Goal: Task Accomplishment & Management: Use online tool/utility

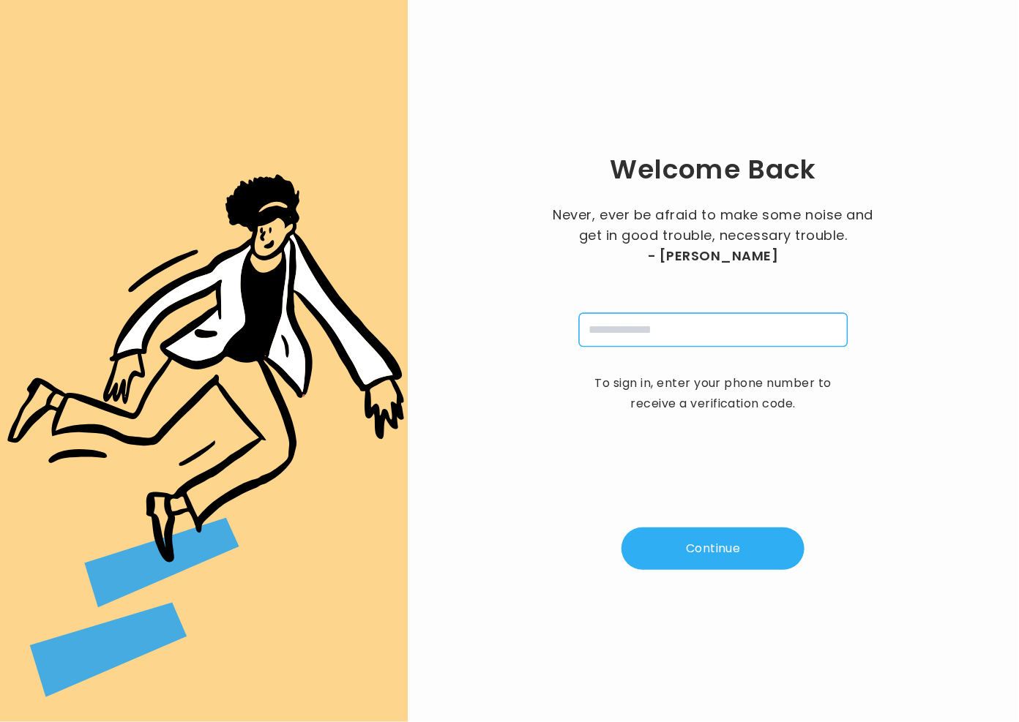
click at [681, 337] on input "tel" at bounding box center [713, 330] width 269 height 34
type input "**********"
click at [675, 544] on button "Continue" at bounding box center [712, 549] width 183 height 42
type input "*"
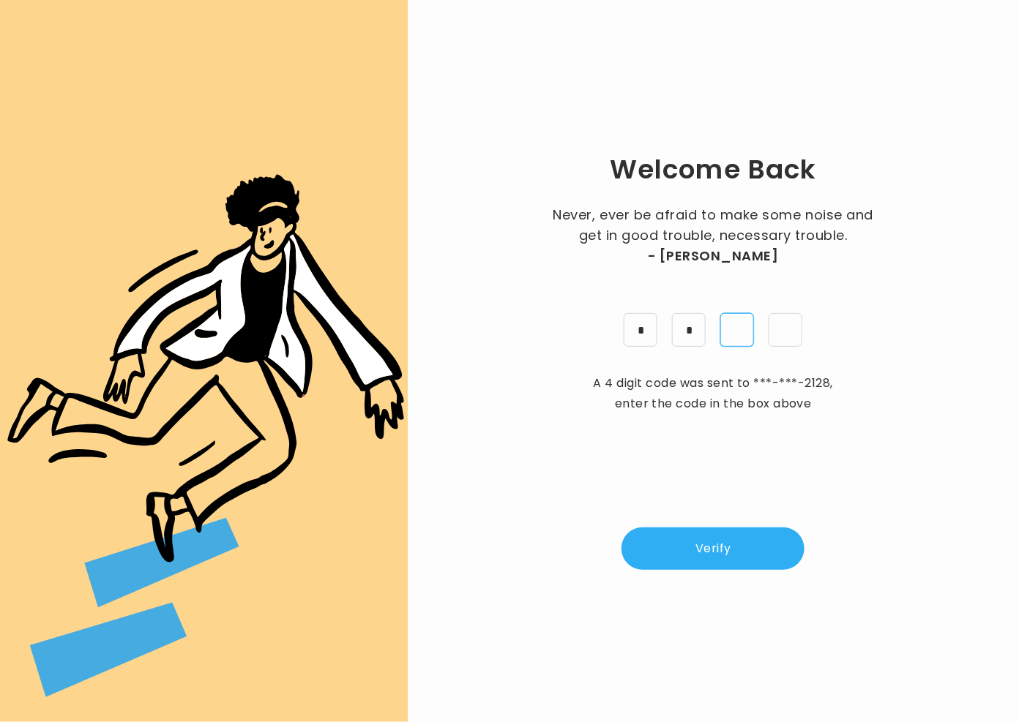
type input "*"
click at [732, 544] on button "Verify" at bounding box center [712, 549] width 183 height 42
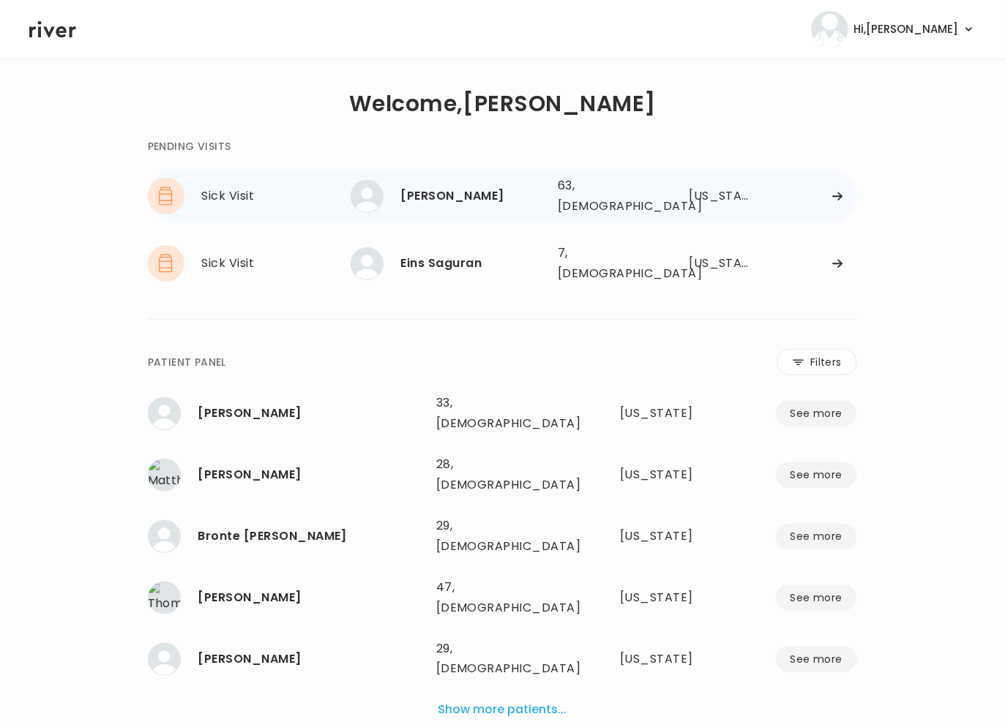
click at [429, 192] on div "Rhonda Auxier" at bounding box center [473, 196] width 145 height 20
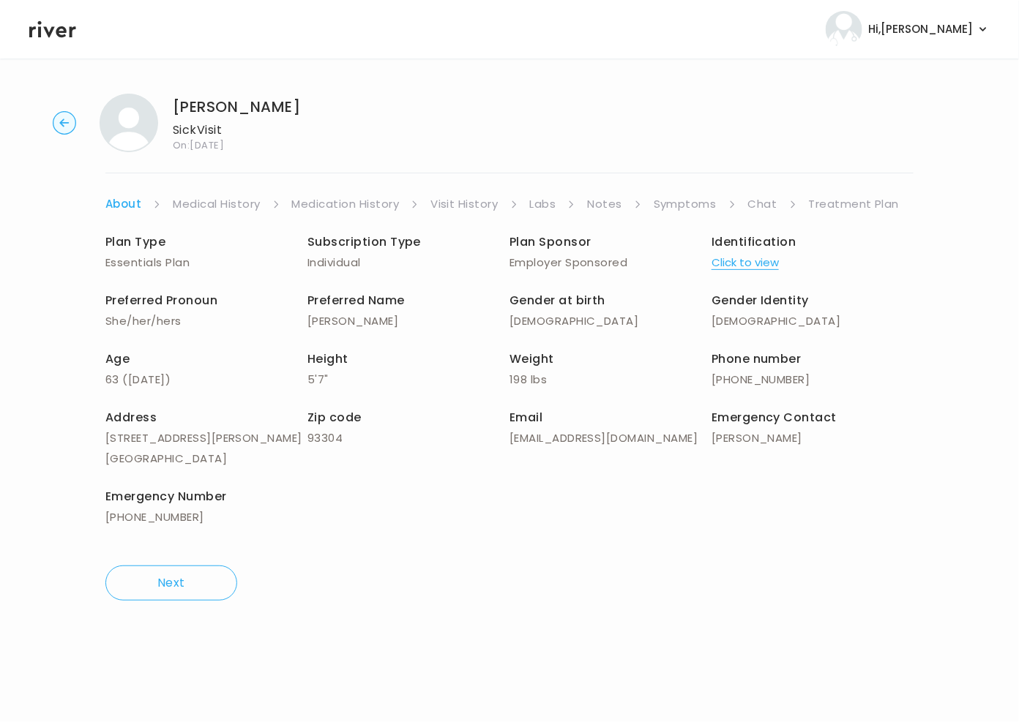
click at [760, 199] on link "Chat" at bounding box center [762, 204] width 29 height 20
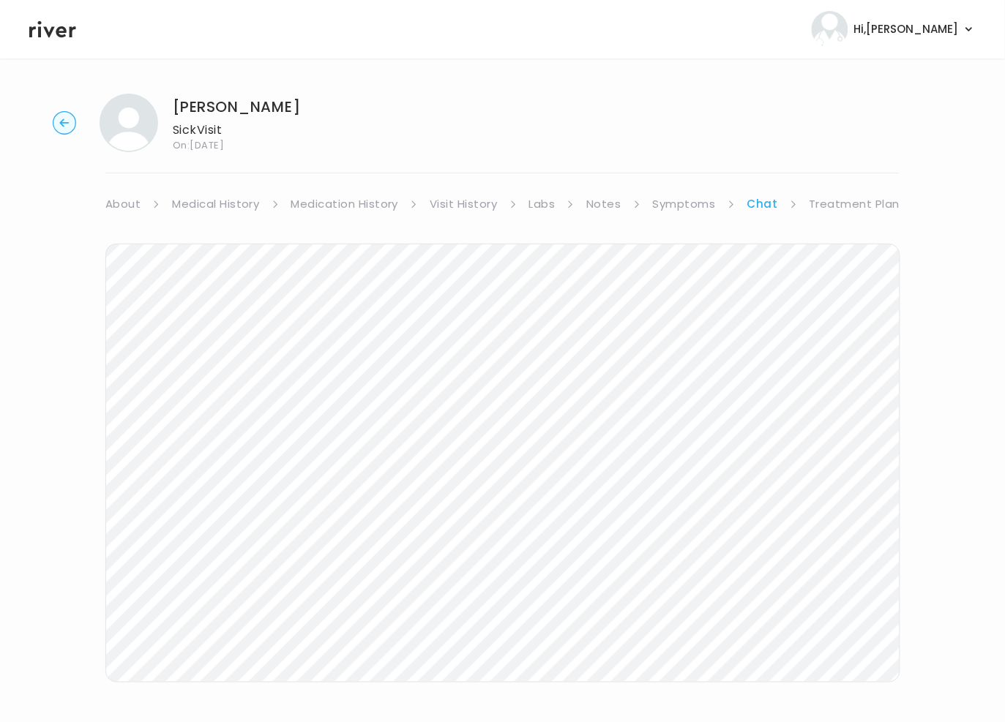
click at [661, 204] on link "Symptoms" at bounding box center [684, 204] width 63 height 20
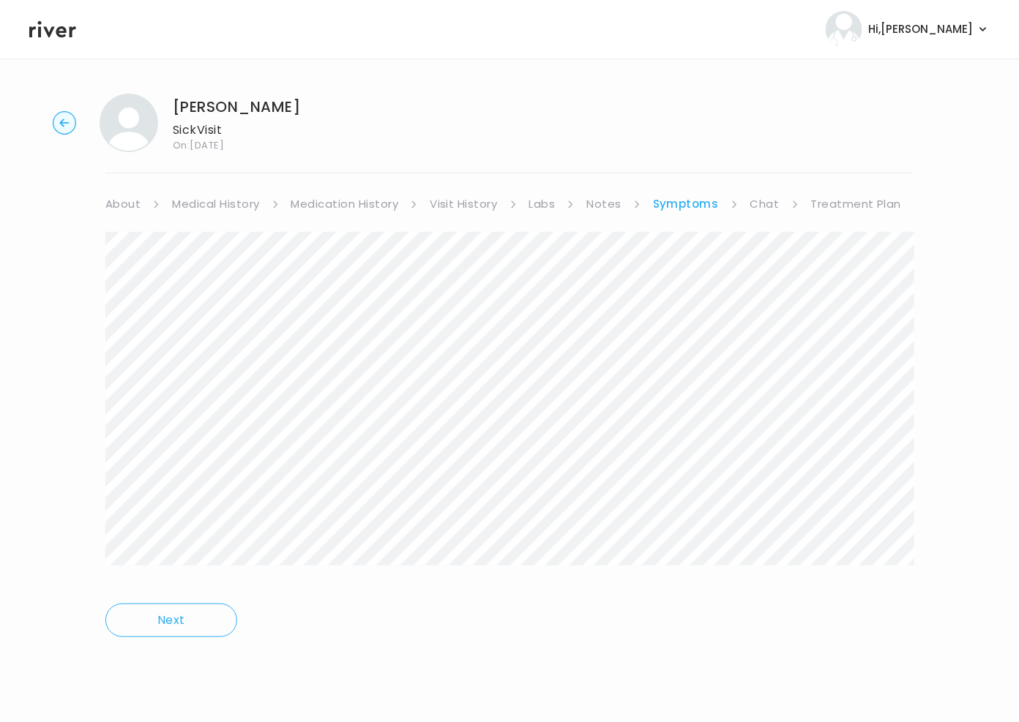
click at [829, 203] on link "Treatment Plan" at bounding box center [856, 204] width 91 height 20
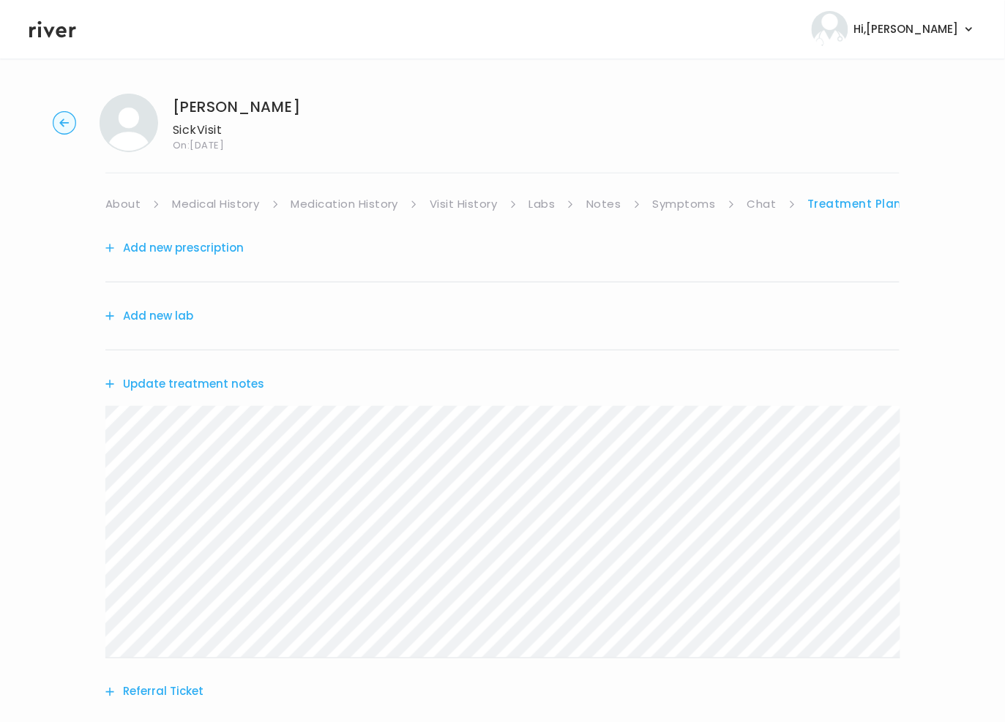
click at [165, 255] on button "Add new prescription" at bounding box center [174, 248] width 138 height 20
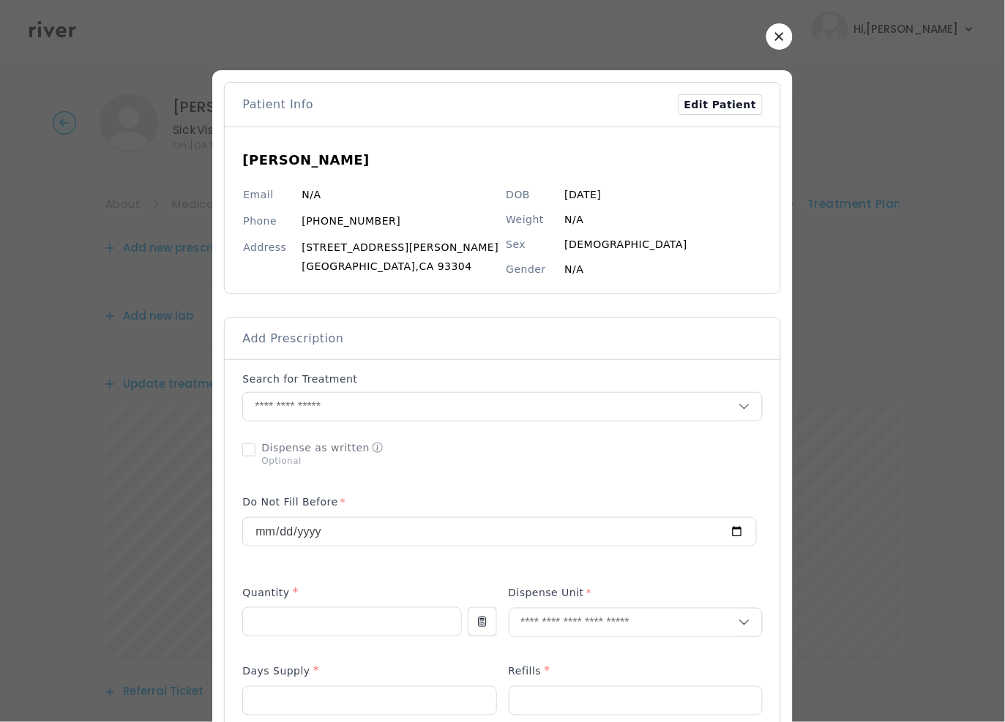
click at [775, 34] on icon "button" at bounding box center [779, 36] width 9 height 9
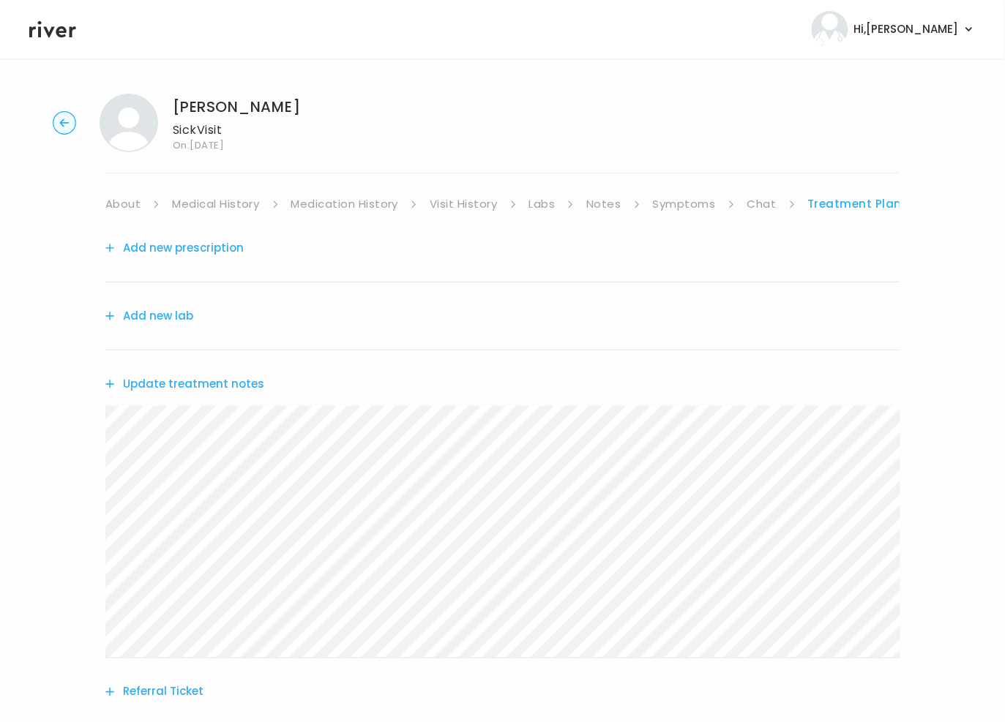
click at [126, 201] on link "About" at bounding box center [122, 204] width 35 height 20
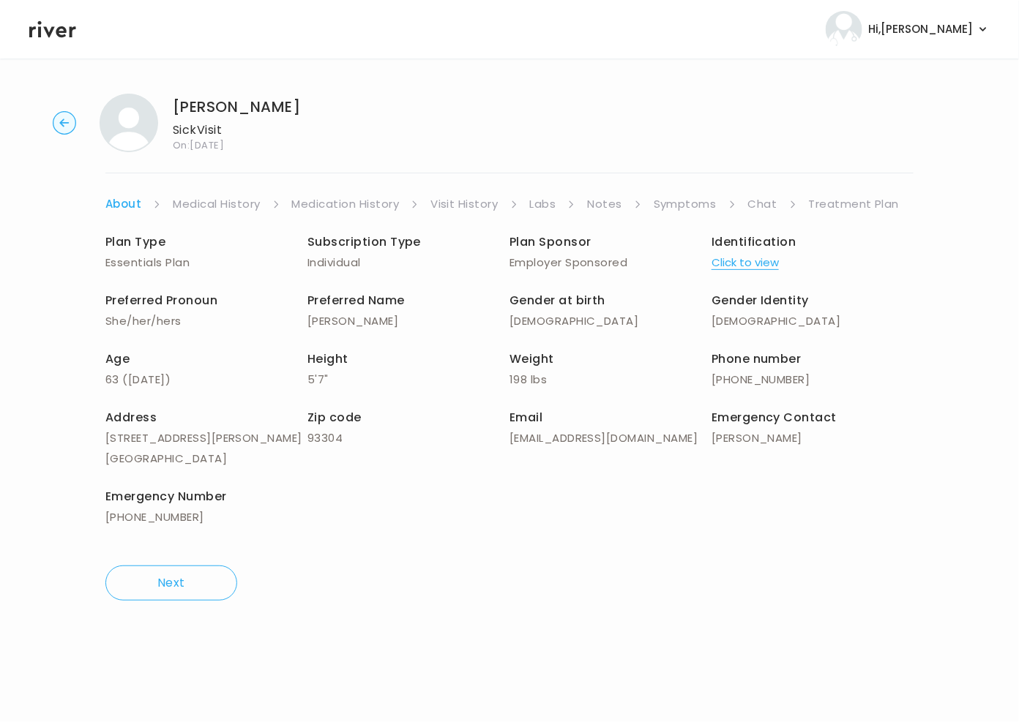
click at [60, 119] on circle "button" at bounding box center [64, 123] width 23 height 23
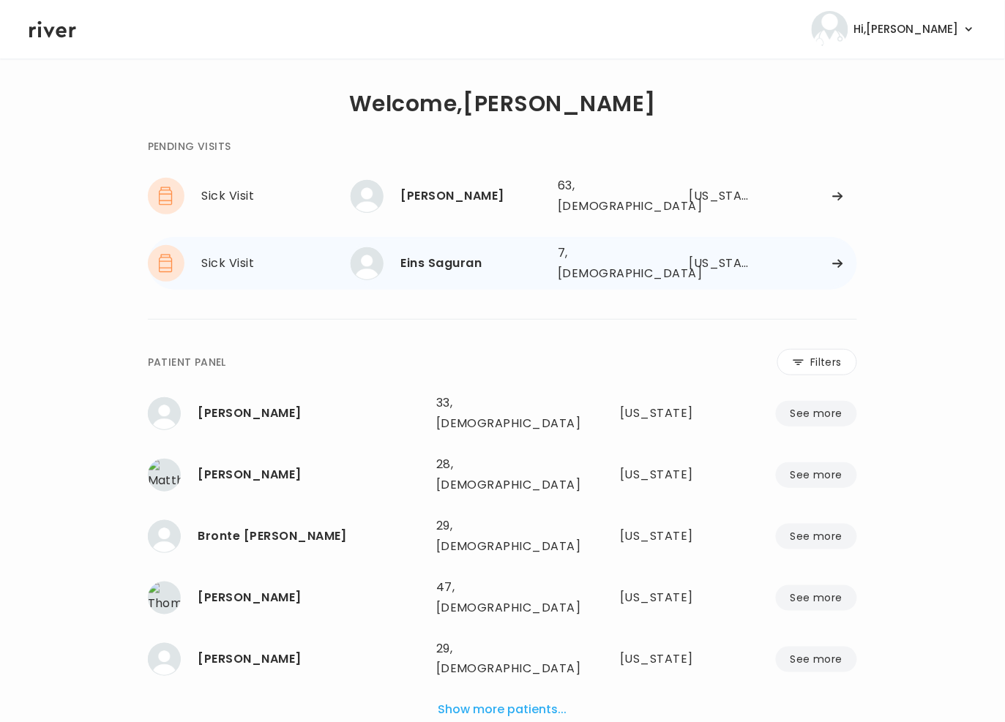
click at [438, 253] on div "Eins Saguran" at bounding box center [473, 263] width 145 height 20
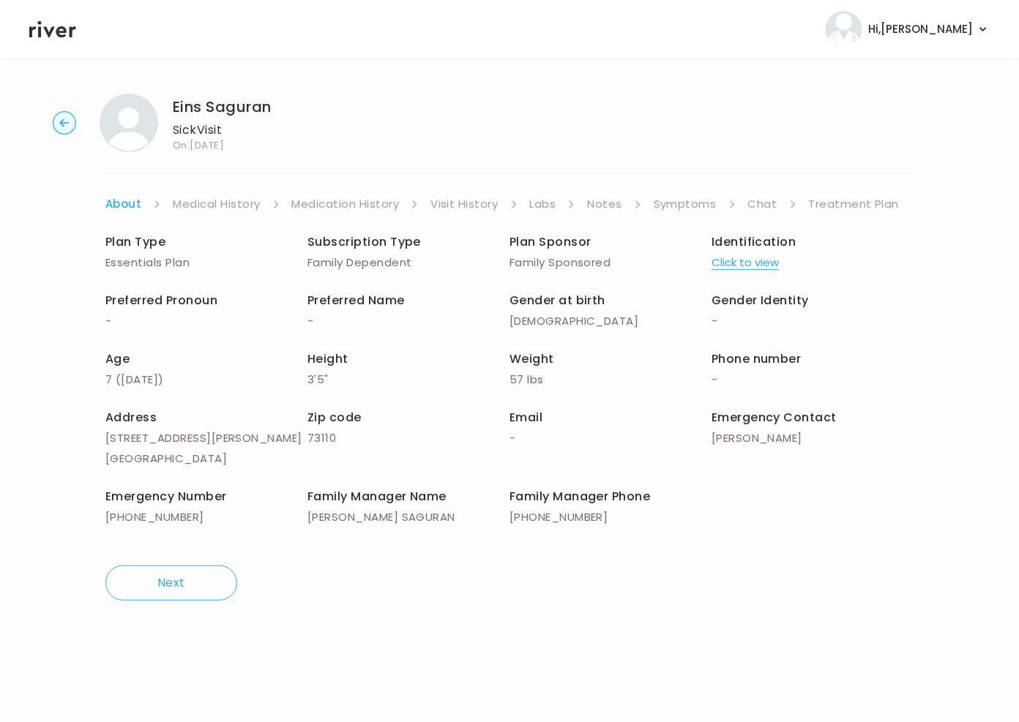
click at [62, 118] on circle "button" at bounding box center [64, 123] width 23 height 23
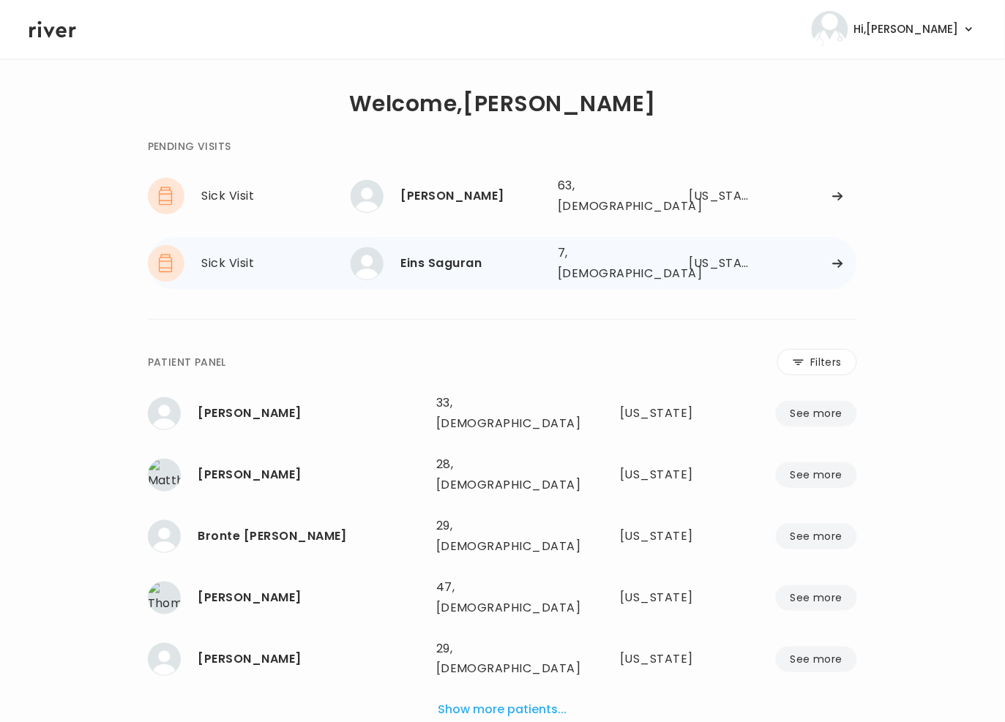
click at [456, 253] on div "Eins Saguran" at bounding box center [473, 263] width 145 height 20
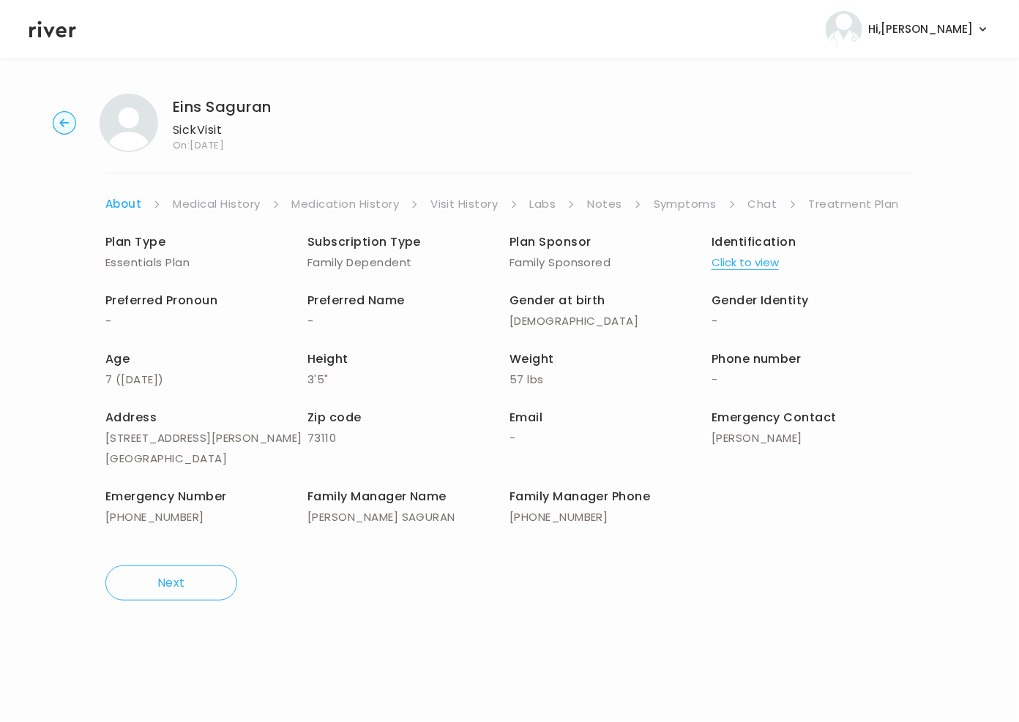
click at [820, 203] on link "Treatment Plan" at bounding box center [854, 204] width 91 height 20
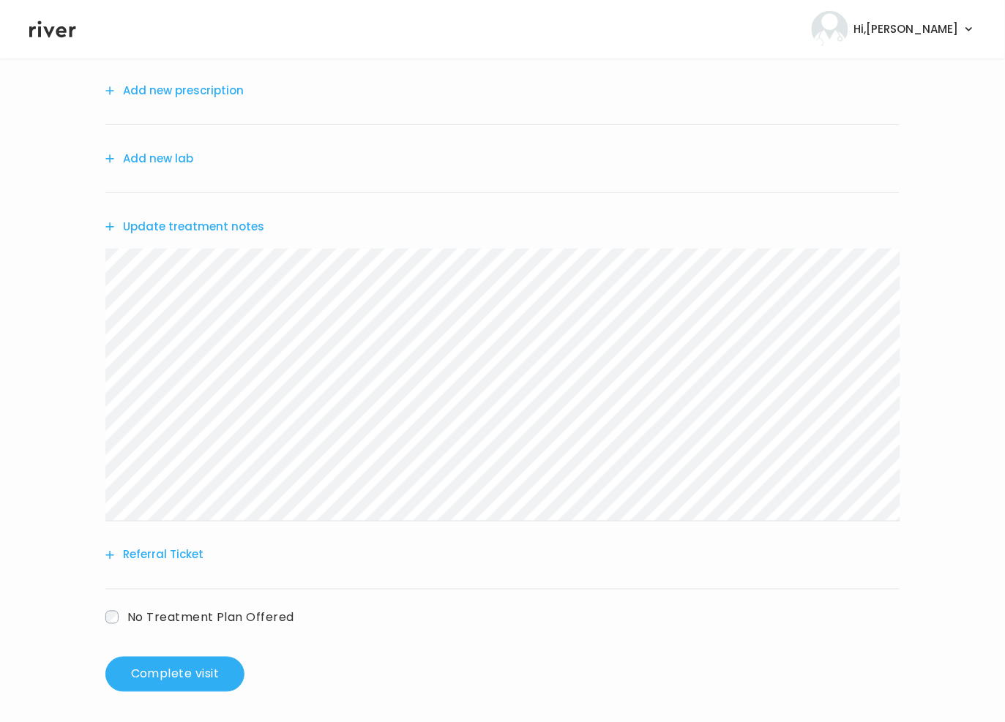
scroll to position [143, 0]
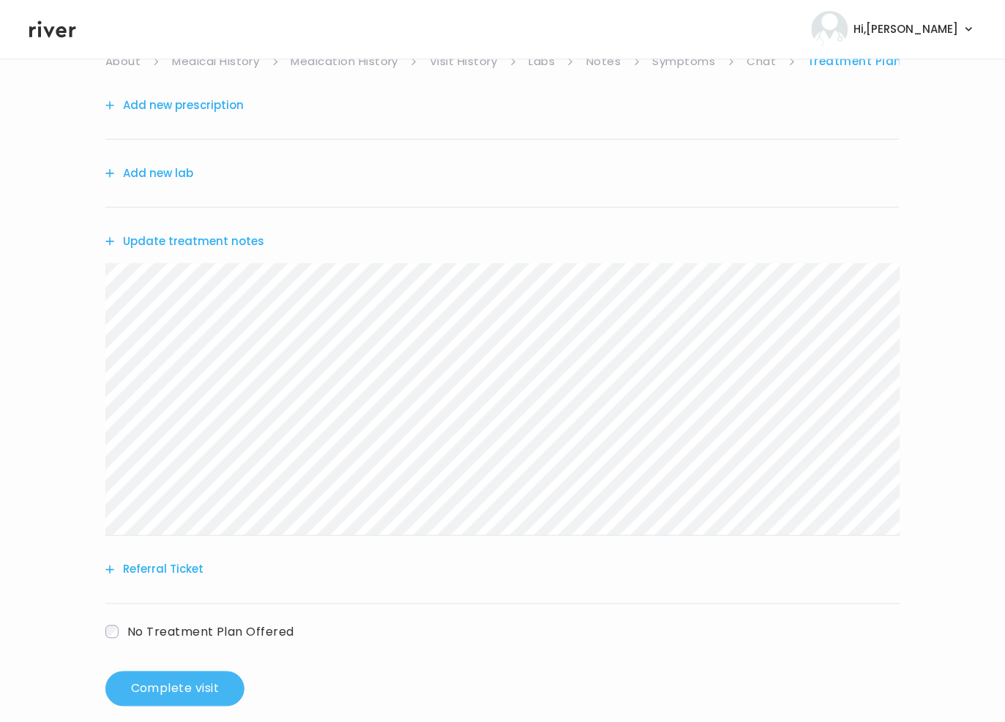
click at [227, 677] on button "Complete visit" at bounding box center [174, 689] width 139 height 35
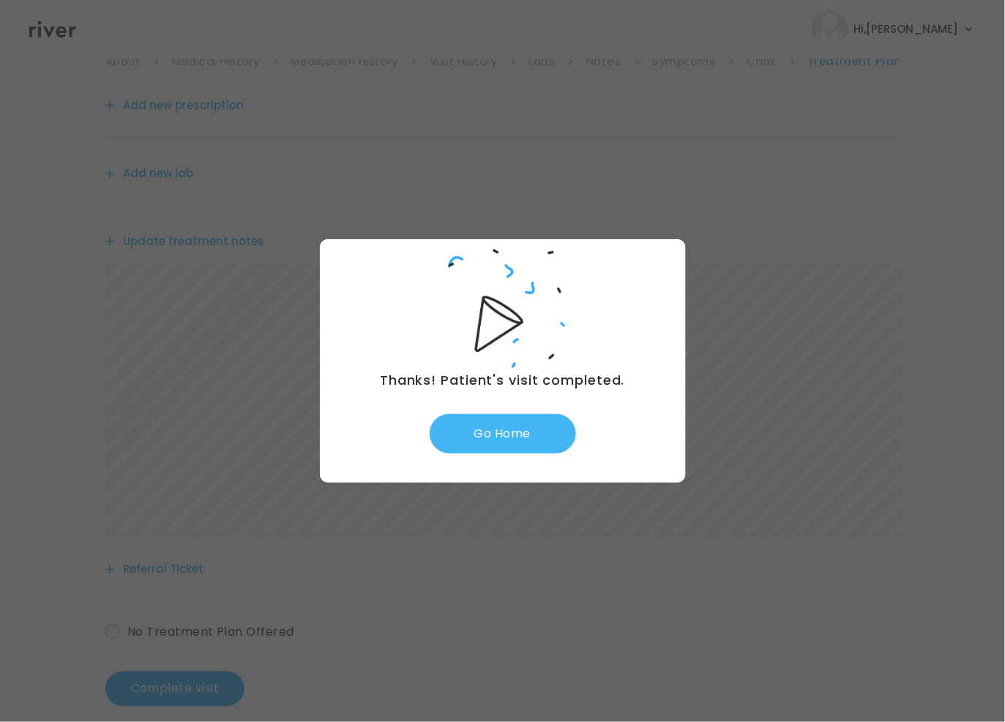
click at [492, 431] on button "Go Home" at bounding box center [503, 434] width 146 height 40
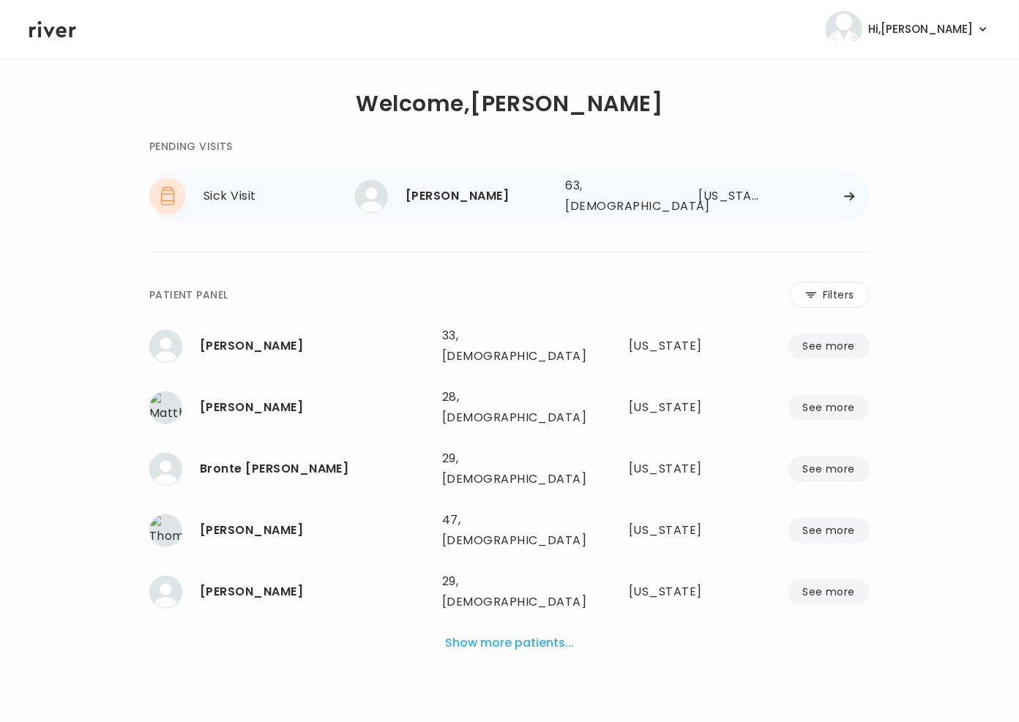
click at [851, 192] on icon at bounding box center [849, 196] width 10 height 8
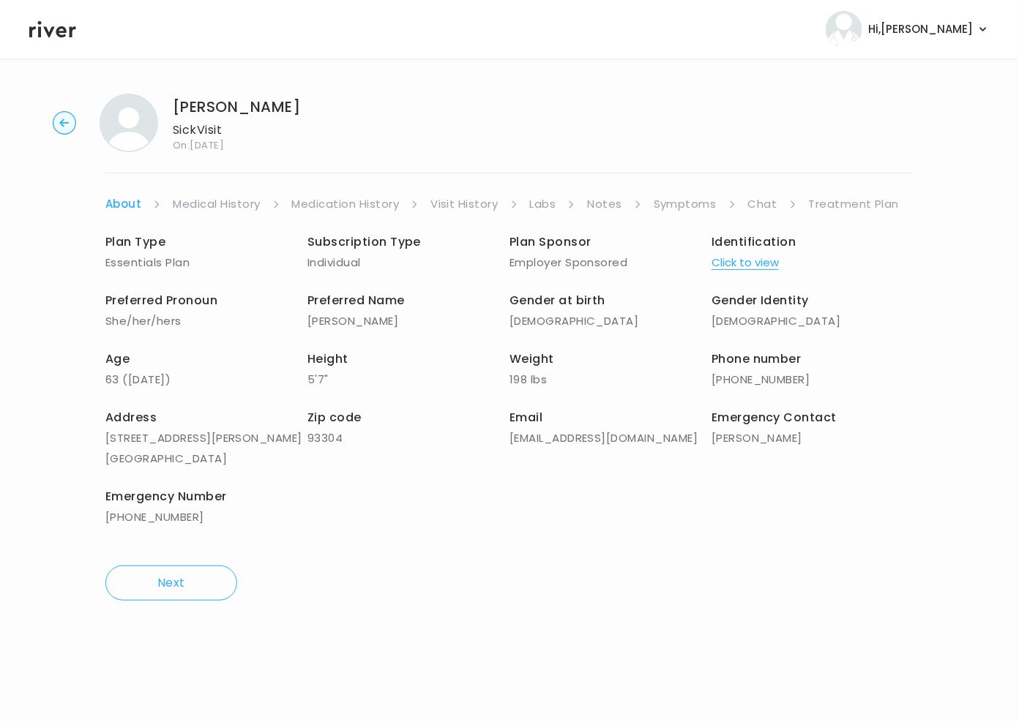
click at [678, 204] on link "Symptoms" at bounding box center [684, 204] width 63 height 20
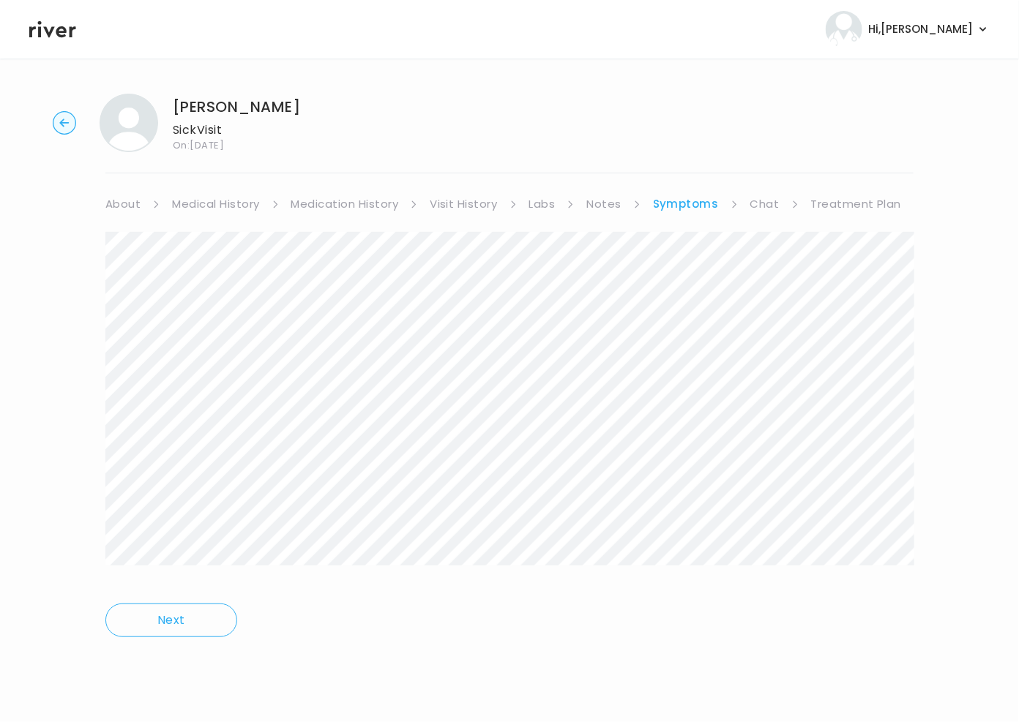
drag, startPoint x: 764, startPoint y: 207, endPoint x: 806, endPoint y: 204, distance: 41.8
click at [765, 207] on link "Chat" at bounding box center [764, 204] width 29 height 20
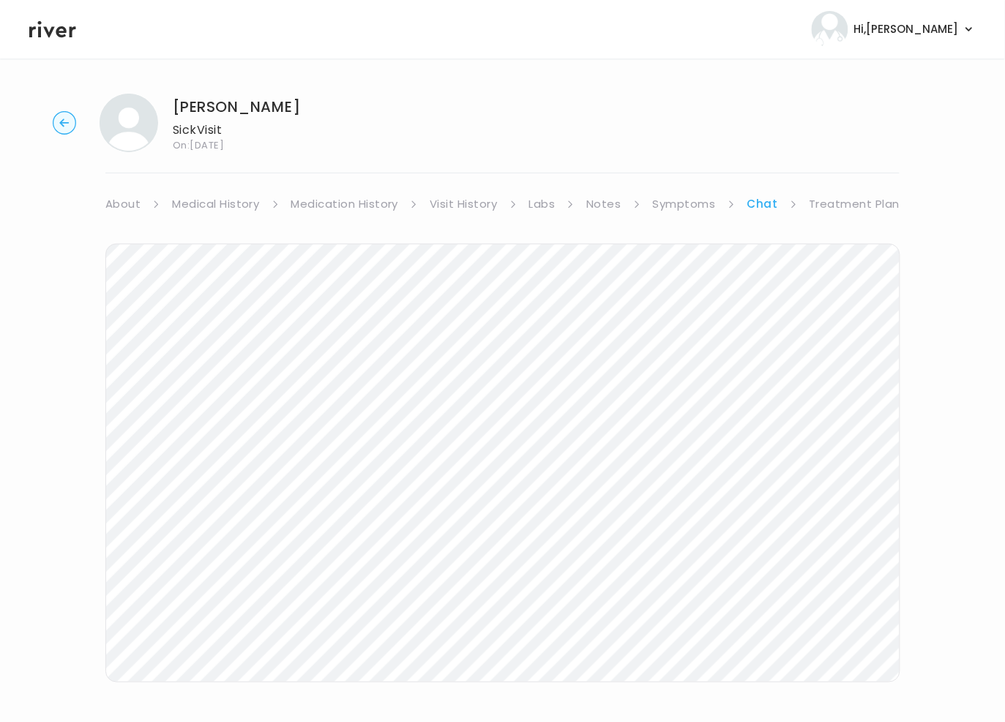
click at [823, 200] on link "Treatment Plan" at bounding box center [854, 204] width 91 height 20
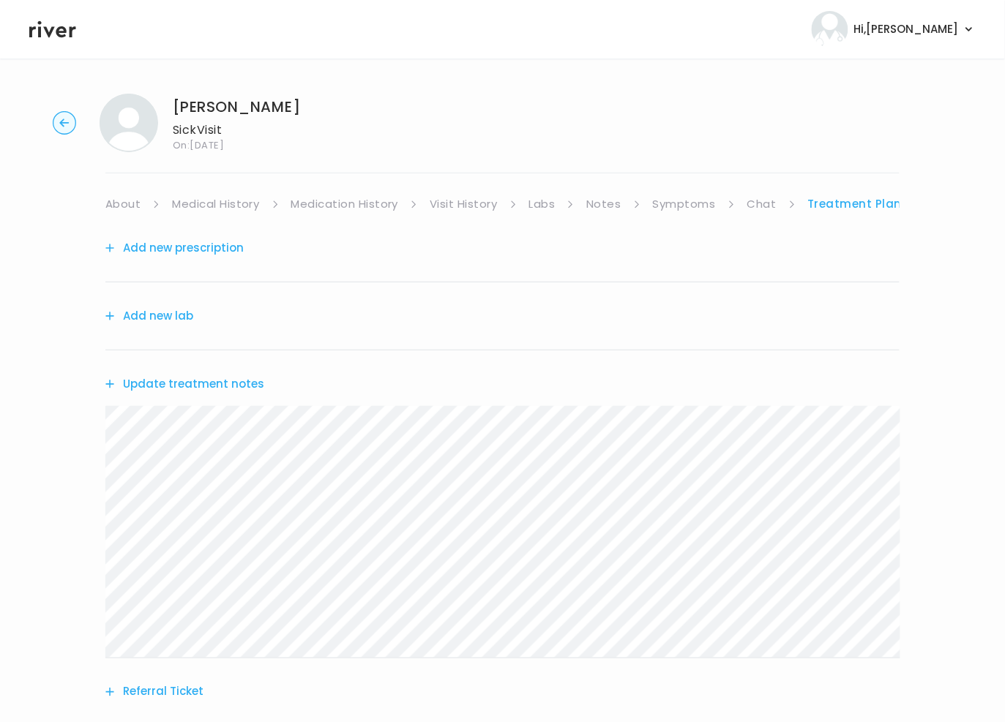
click at [173, 246] on button "Add new prescription" at bounding box center [174, 248] width 138 height 20
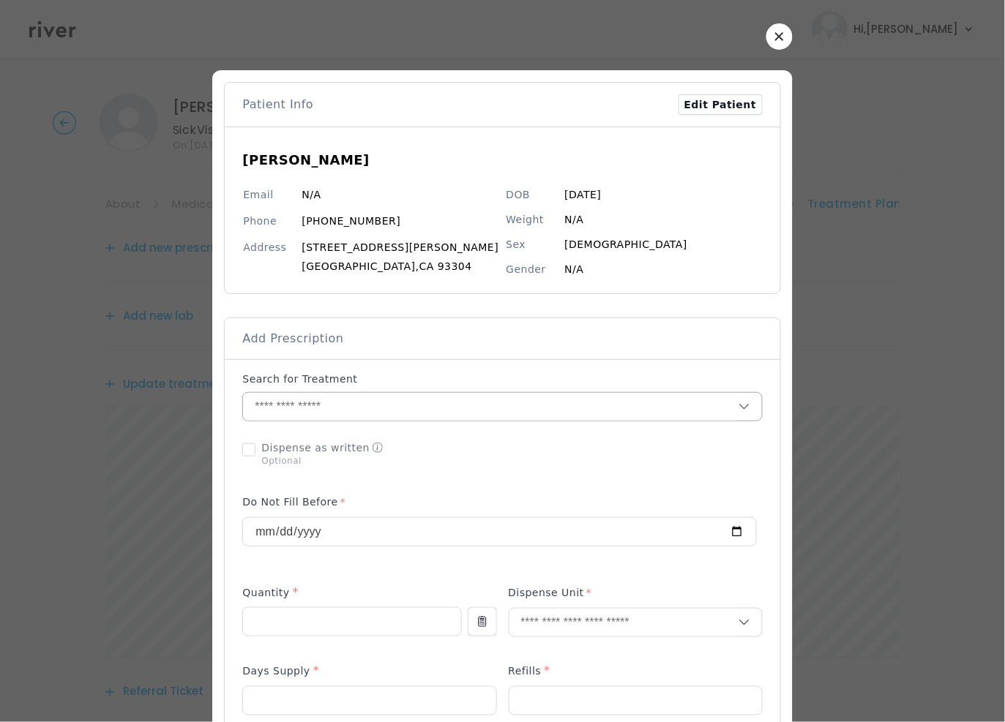
click at [339, 408] on input "text" at bounding box center [490, 407] width 495 height 28
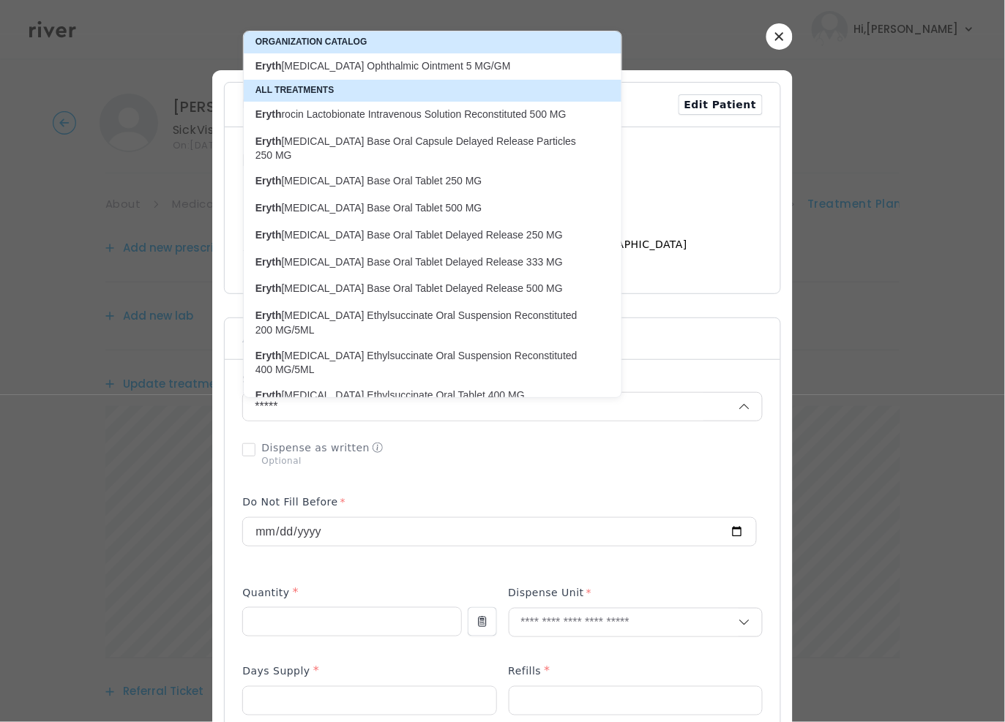
click at [402, 61] on p "Eryth romycin Ophthalmic Ointment 5 MG/GM" at bounding box center [423, 66] width 337 height 14
type input "**********"
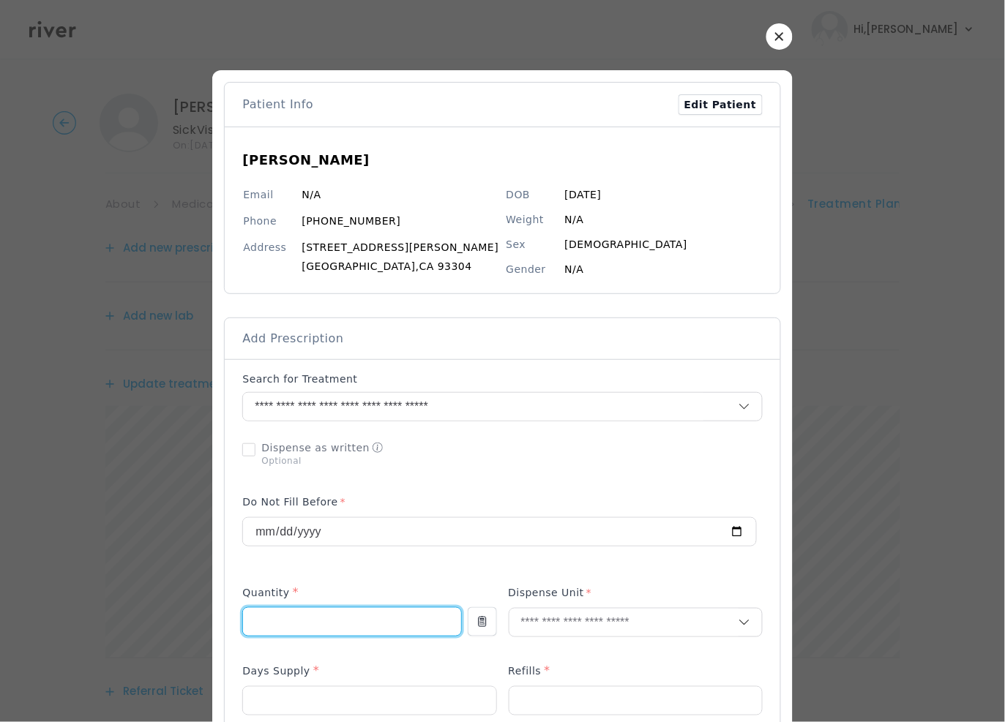
click at [304, 618] on input "number" at bounding box center [351, 622] width 217 height 28
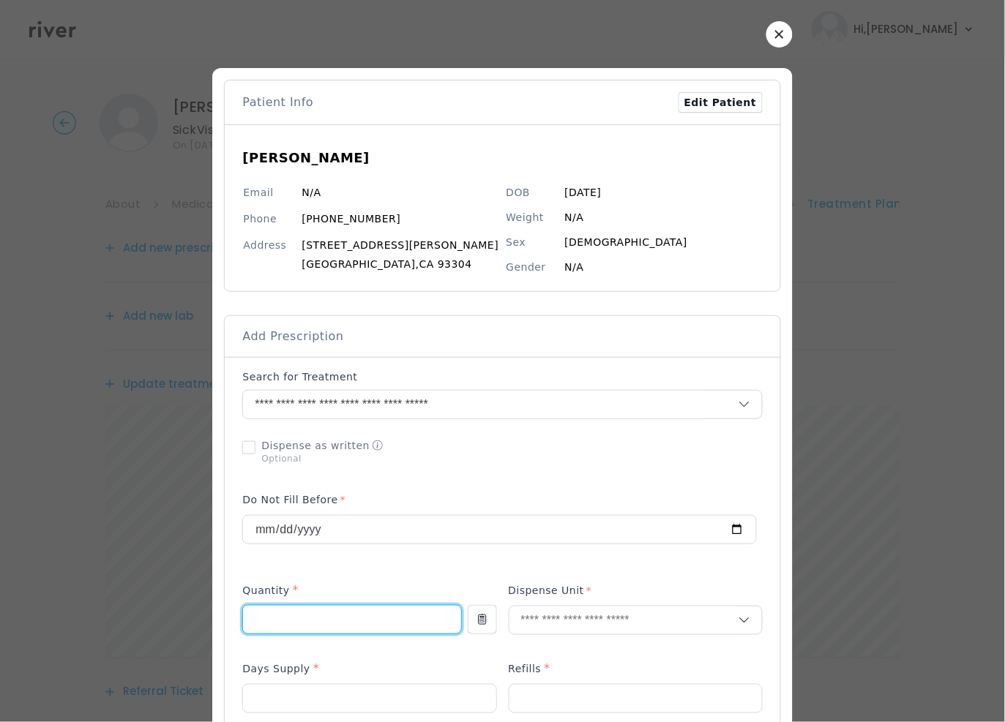
scroll to position [4, 0]
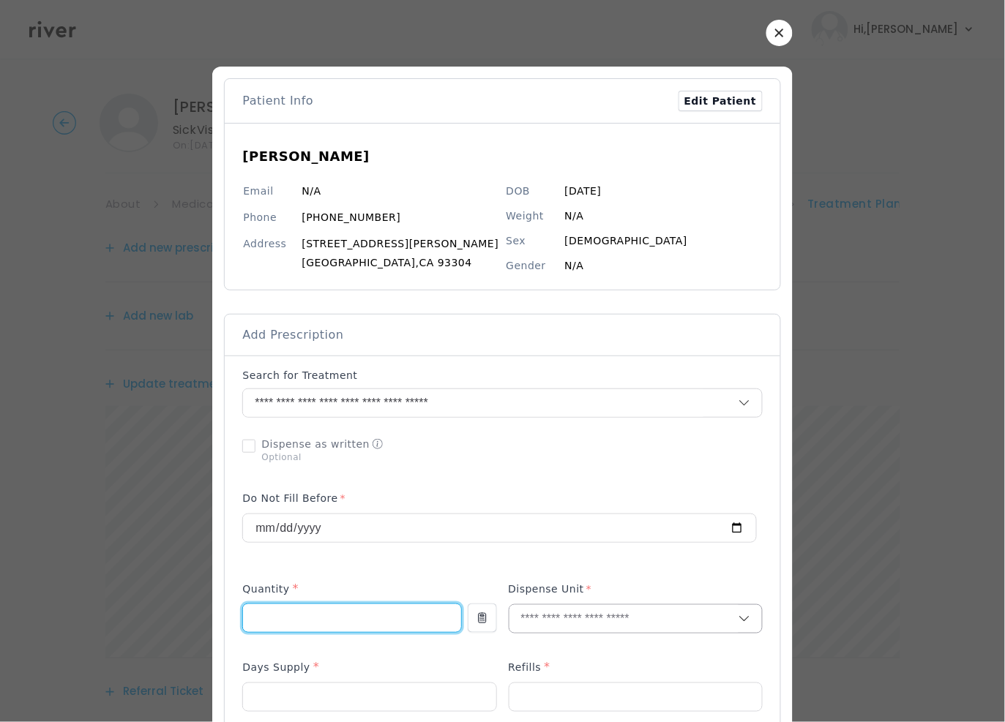
type input "***"
click at [597, 611] on input "text" at bounding box center [623, 619] width 229 height 28
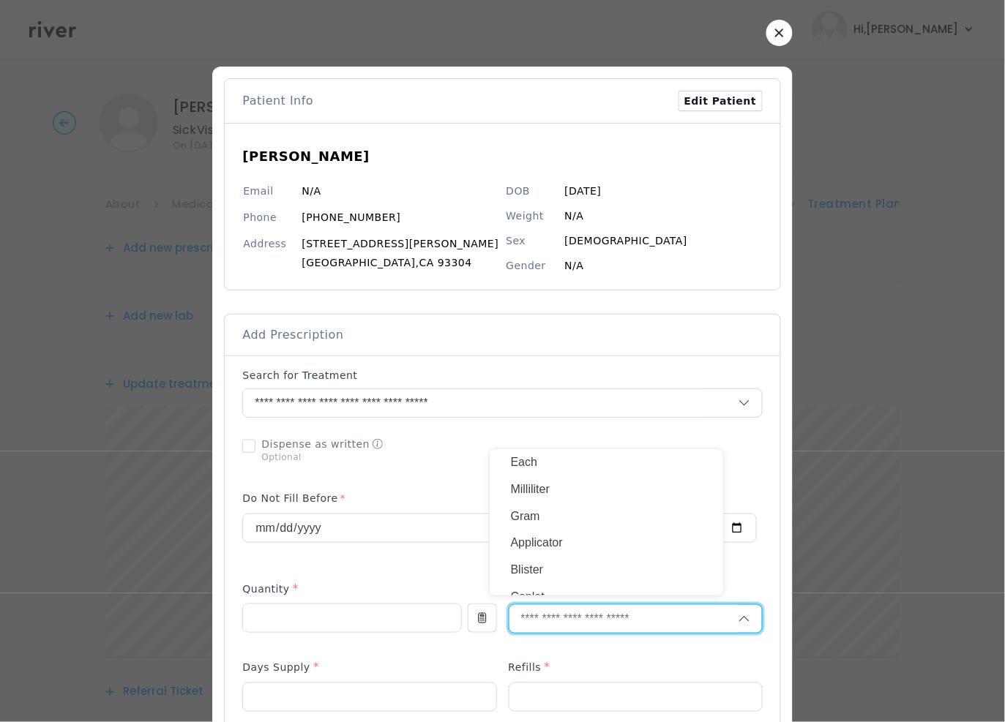
click at [535, 464] on p "Each" at bounding box center [606, 462] width 192 height 21
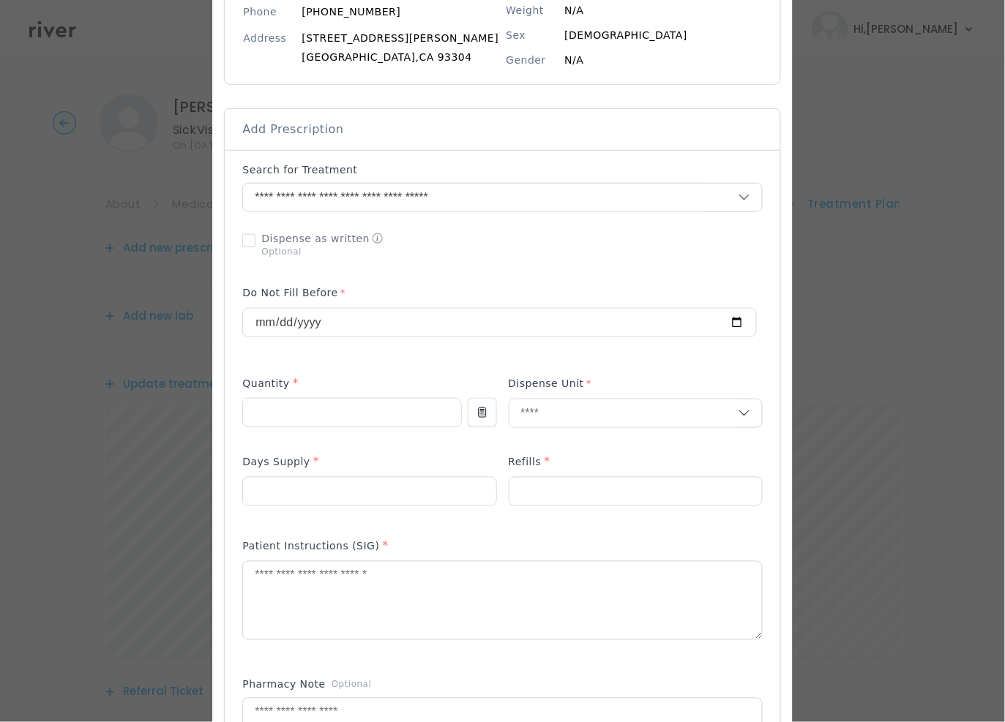
scroll to position [272, 0]
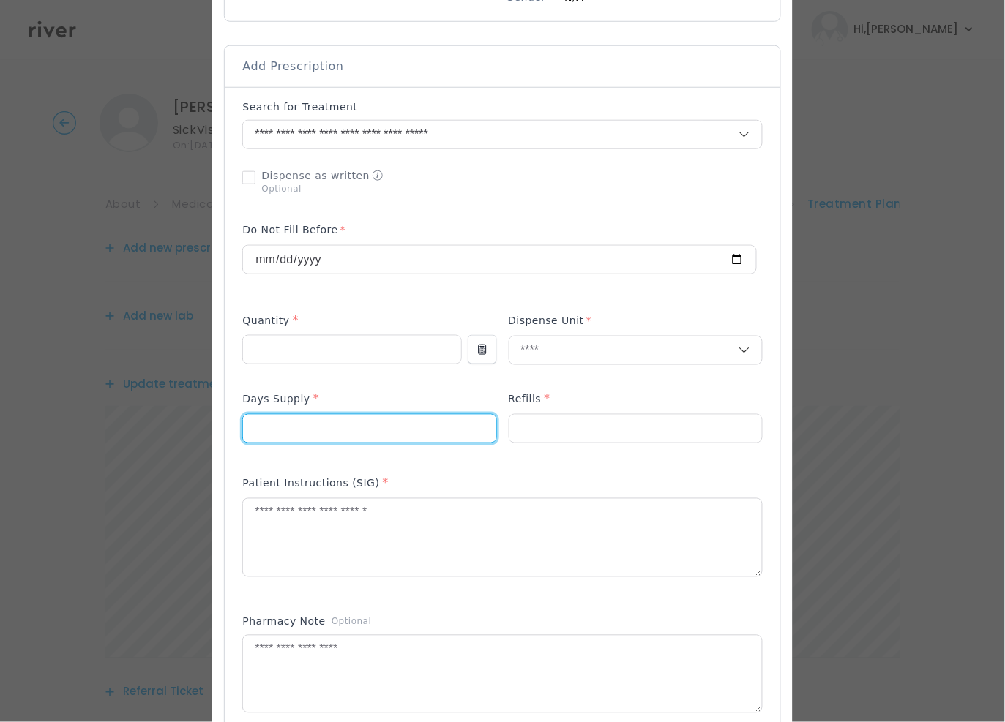
click at [331, 435] on input "number" at bounding box center [369, 429] width 252 height 28
type input "*"
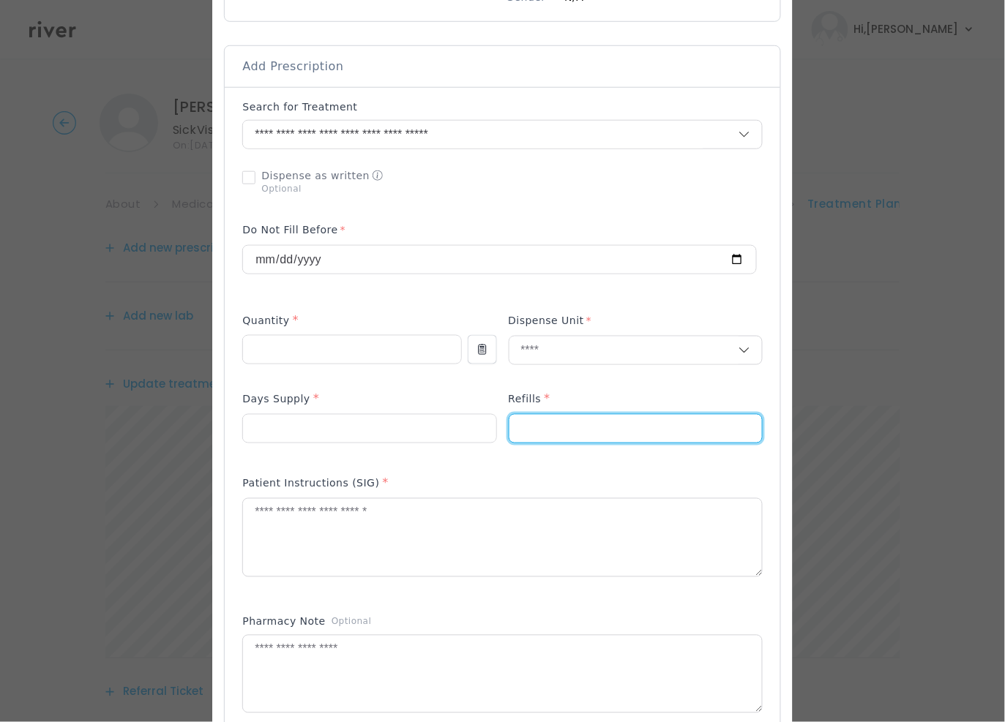
click at [573, 421] on input "number" at bounding box center [635, 429] width 252 height 28
type input "*"
click at [315, 552] on textarea at bounding box center [502, 538] width 518 height 78
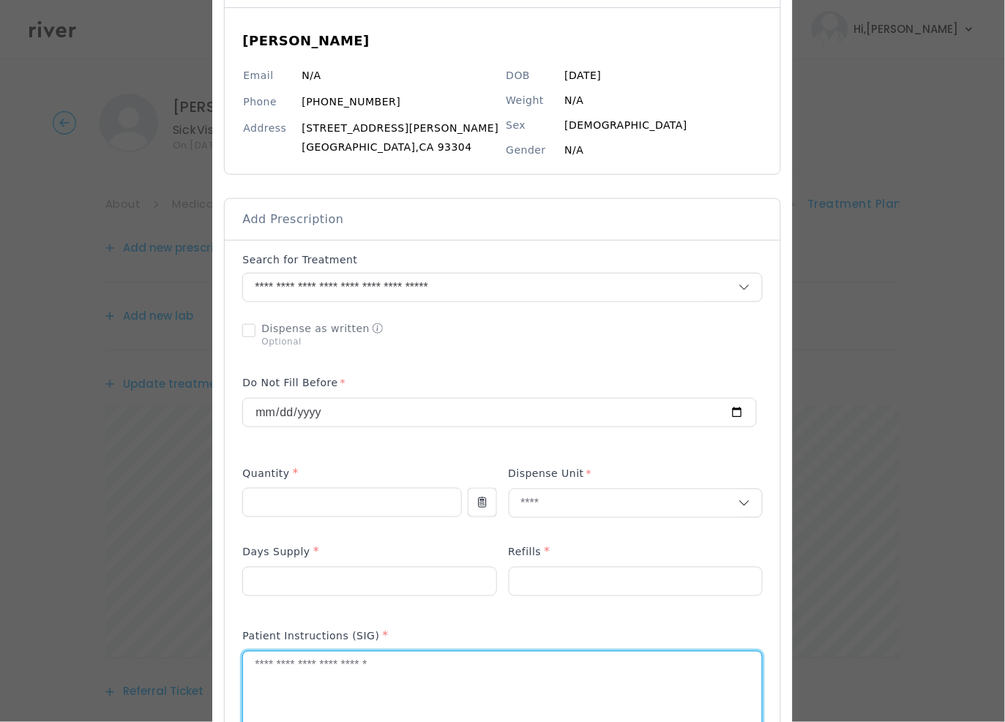
scroll to position [0, 0]
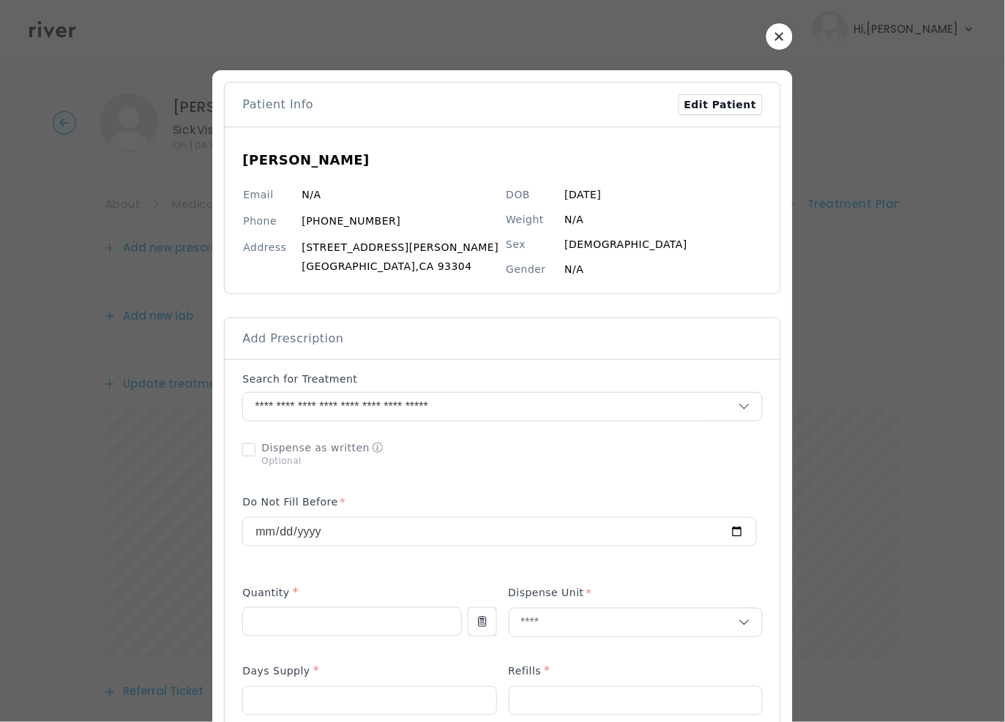
click at [775, 35] on icon "button" at bounding box center [779, 36] width 9 height 9
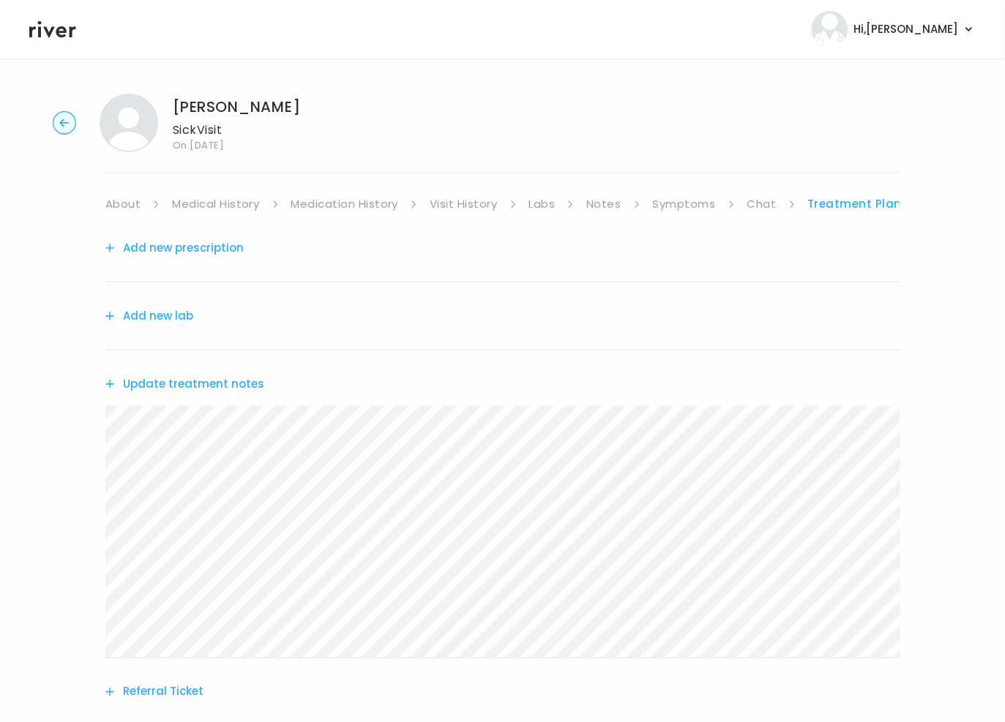
scroll to position [143, 0]
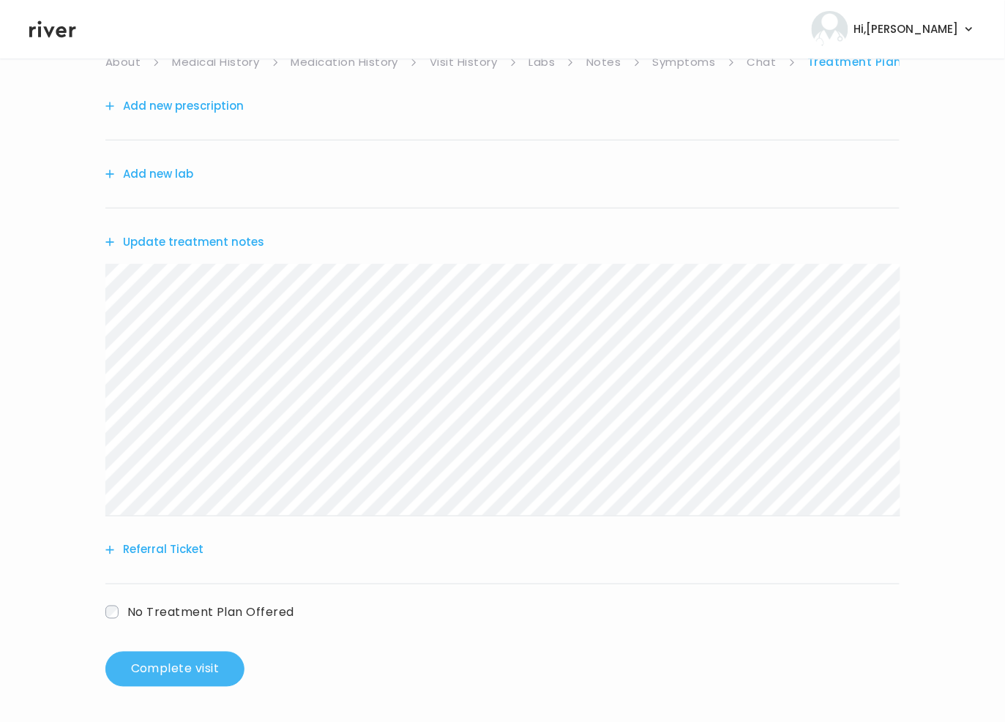
click at [195, 665] on button "Complete visit" at bounding box center [174, 669] width 139 height 35
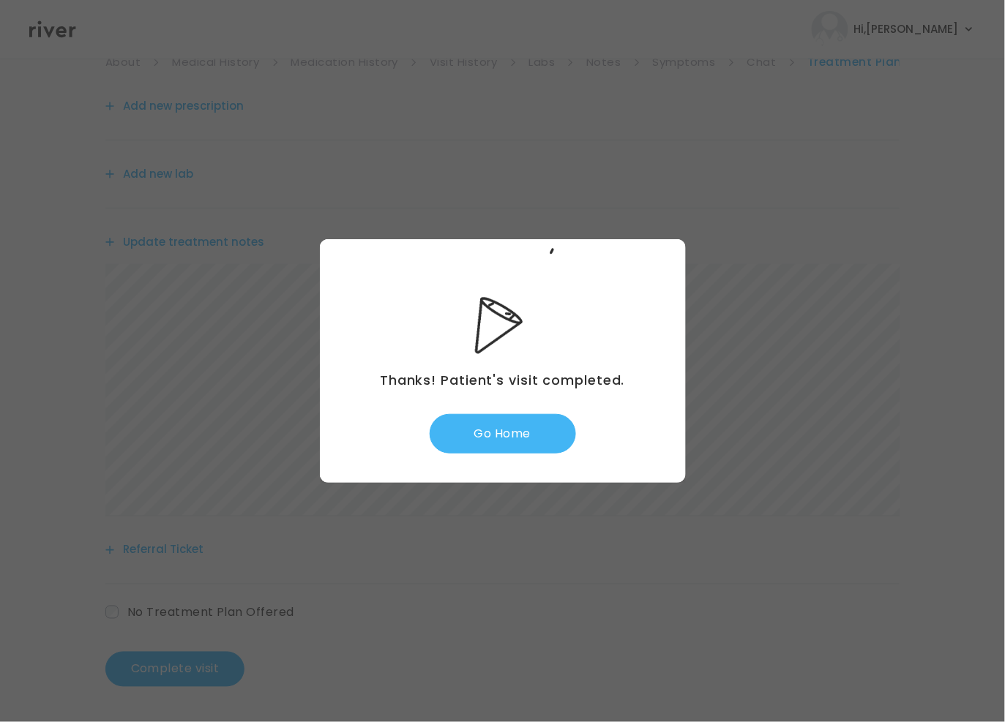
click at [501, 432] on button "Go Home" at bounding box center [503, 434] width 146 height 40
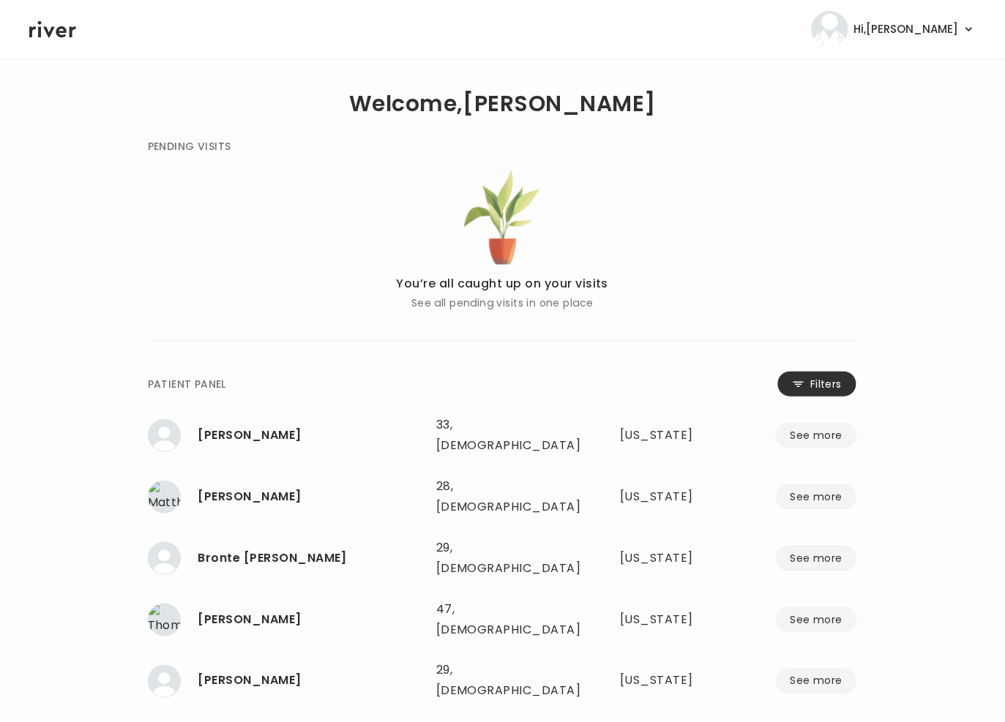
click at [815, 389] on button "Filters" at bounding box center [817, 384] width 80 height 26
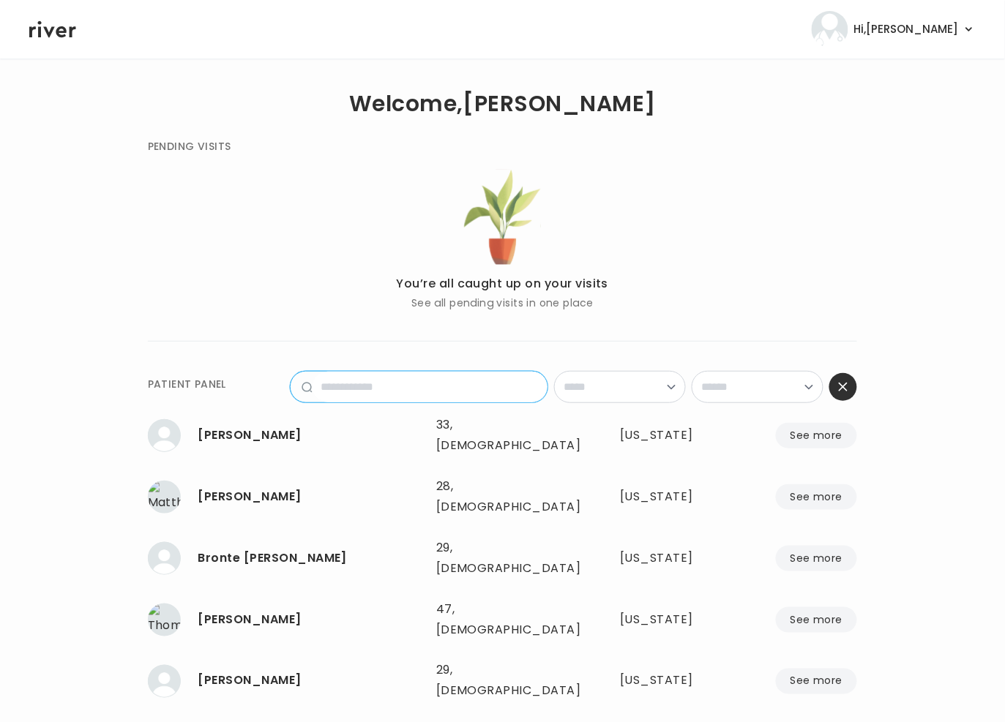
click at [370, 389] on input "name" at bounding box center [430, 387] width 236 height 31
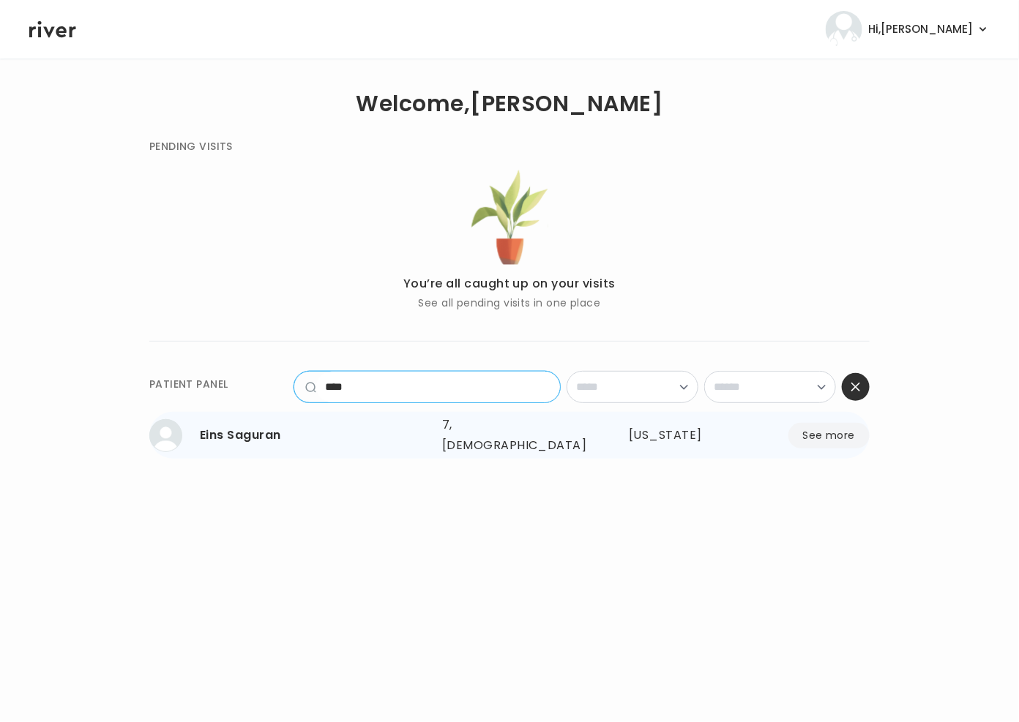
type input "****"
click at [233, 441] on div "Eins Saguran" at bounding box center [315, 435] width 231 height 20
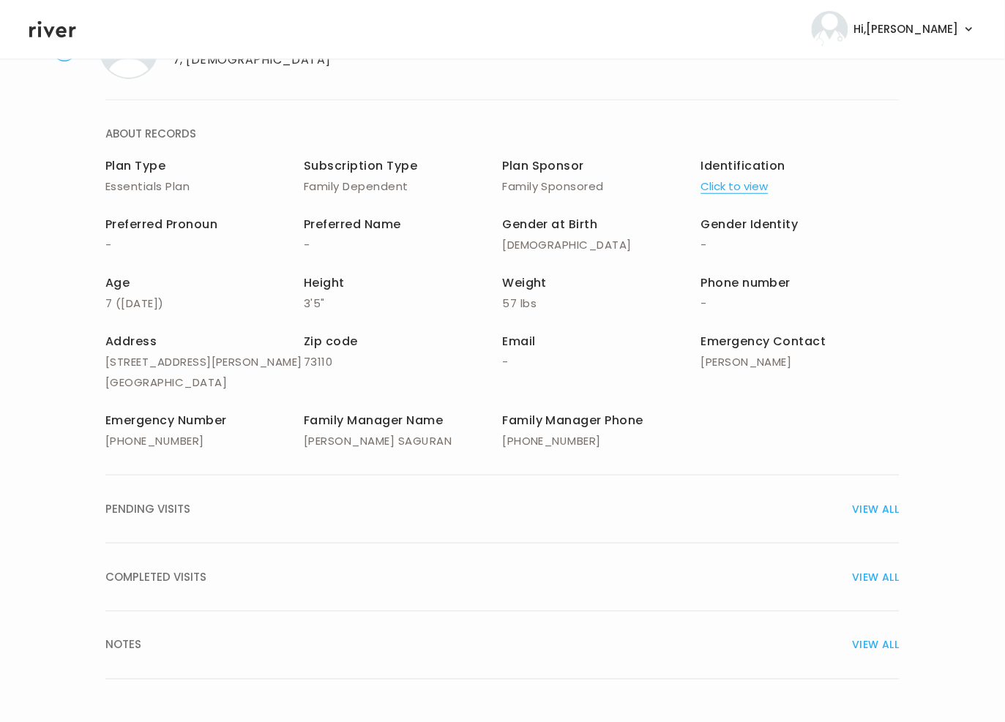
scroll to position [81, 0]
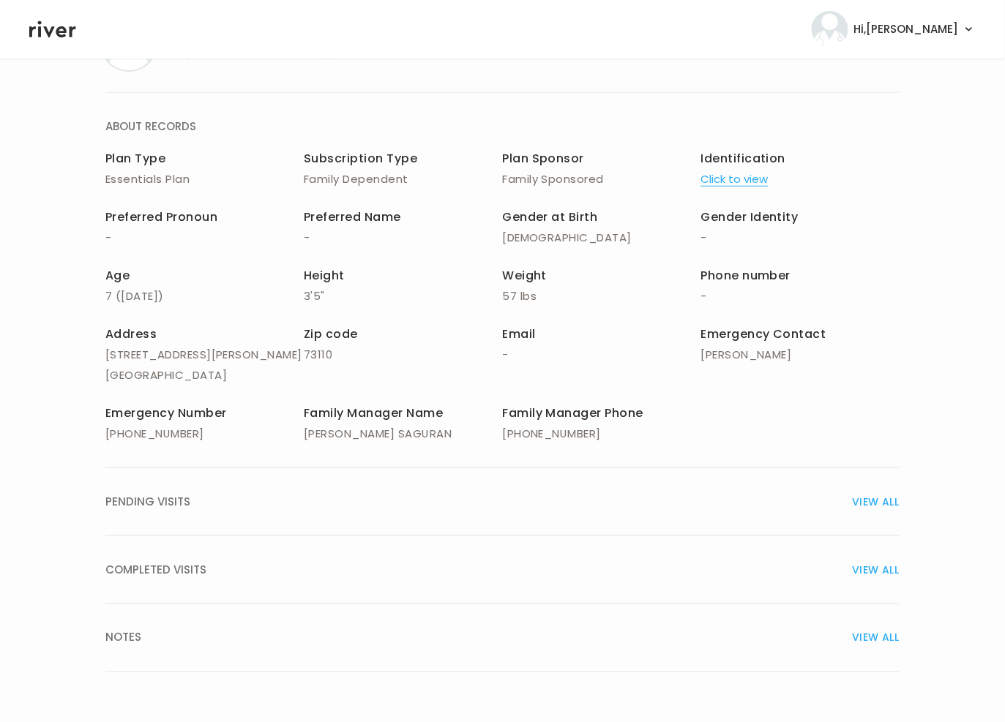
click at [200, 570] on span "COMPLETED VISITS" at bounding box center [155, 570] width 101 height 20
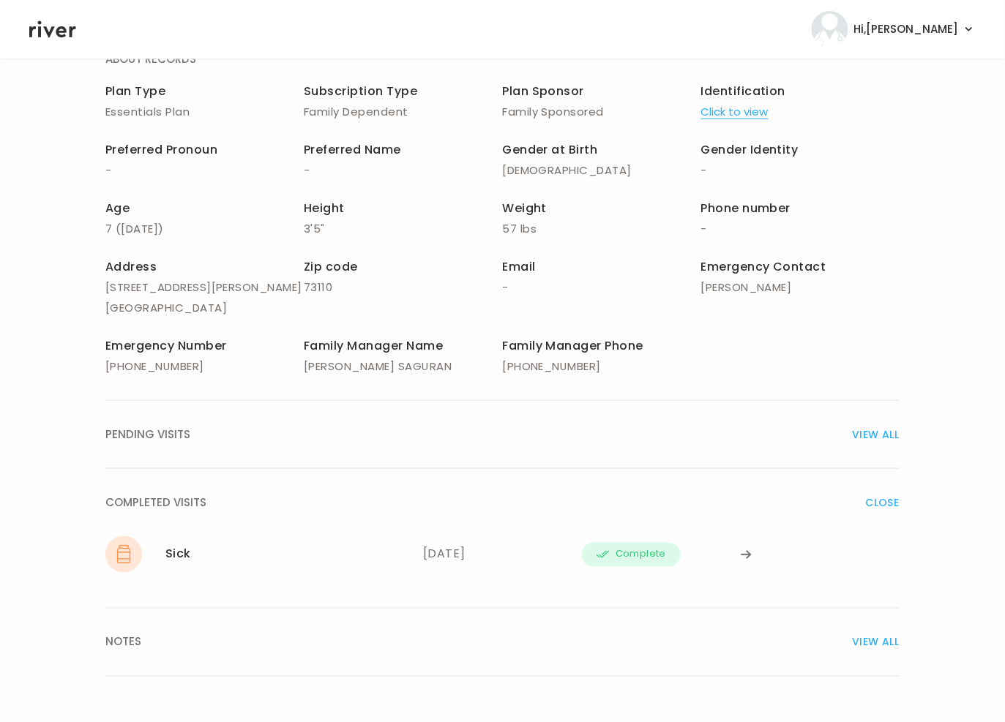
scroll to position [152, 0]
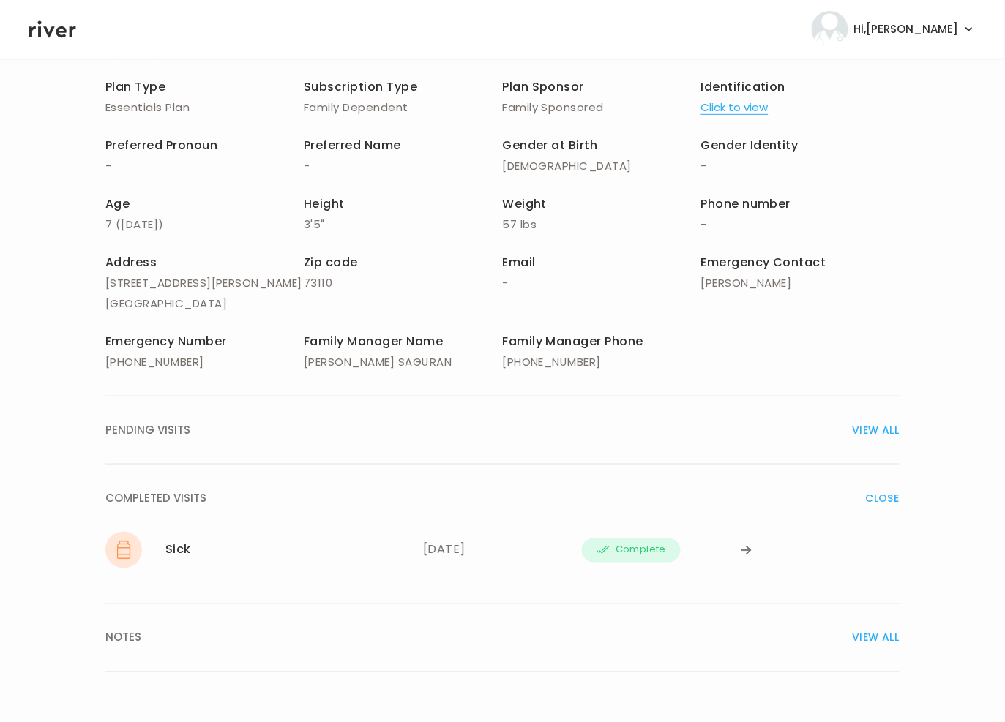
click at [872, 430] on span "VIEW ALL" at bounding box center [875, 430] width 47 height 20
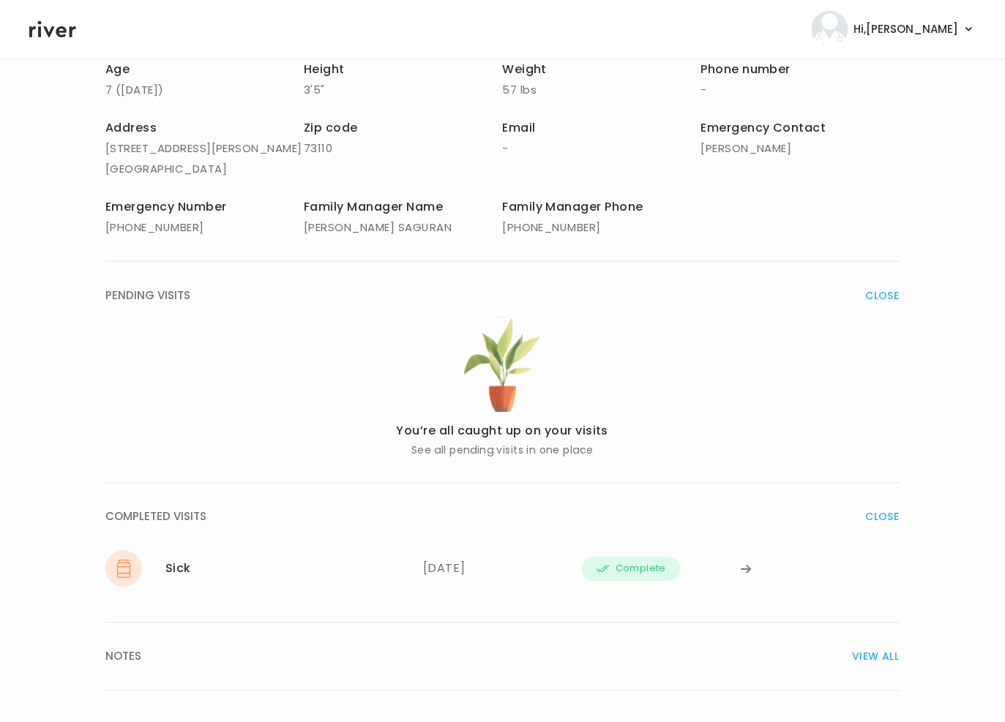
scroll to position [0, 0]
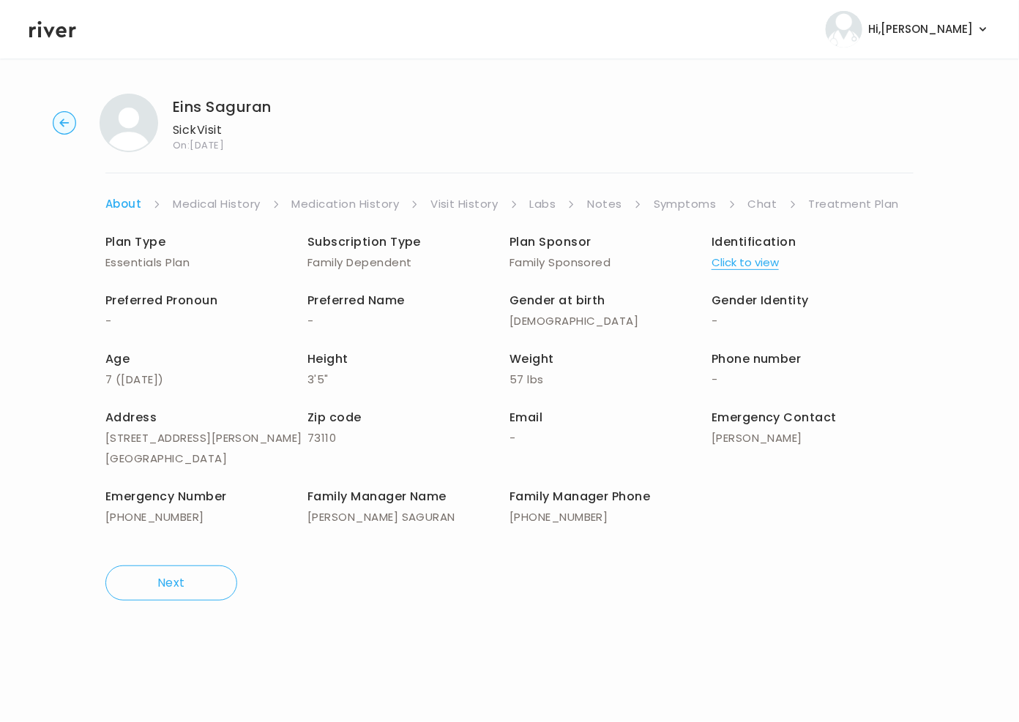
click at [833, 206] on link "Treatment Plan" at bounding box center [854, 204] width 91 height 20
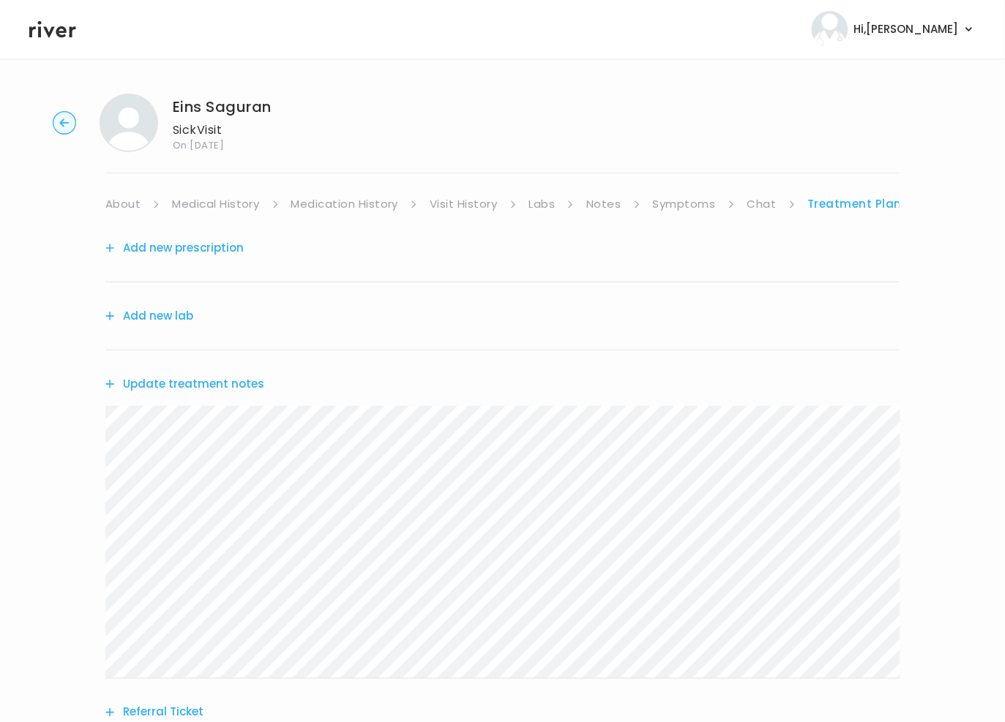
click at [185, 255] on button "Add new prescription" at bounding box center [174, 248] width 138 height 20
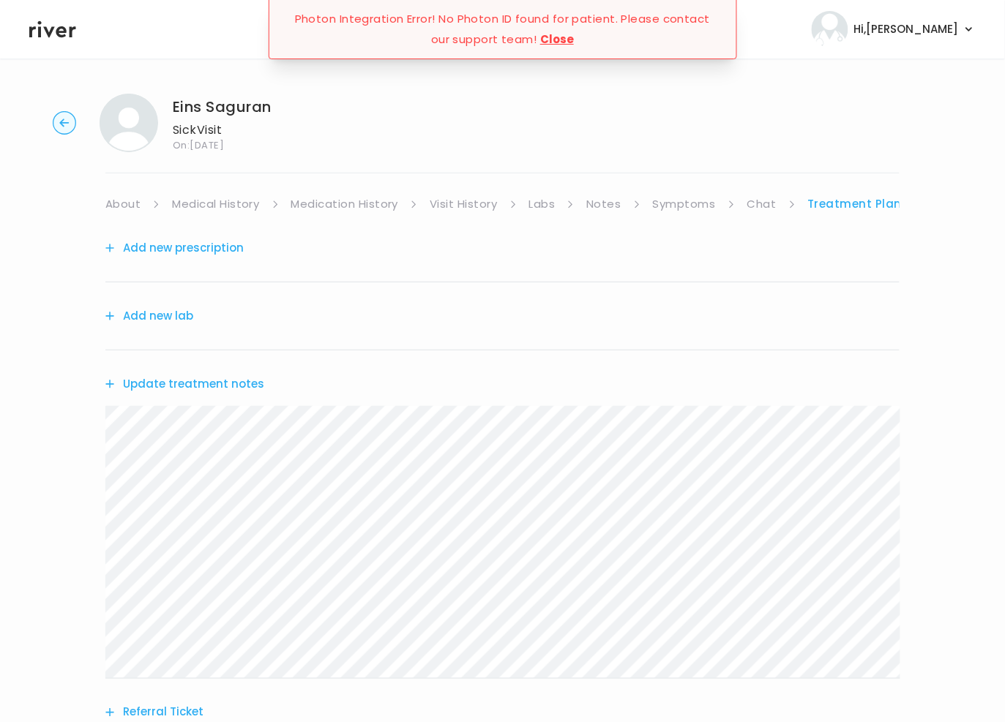
click at [465, 319] on div "Add new lab" at bounding box center [502, 316] width 794 height 68
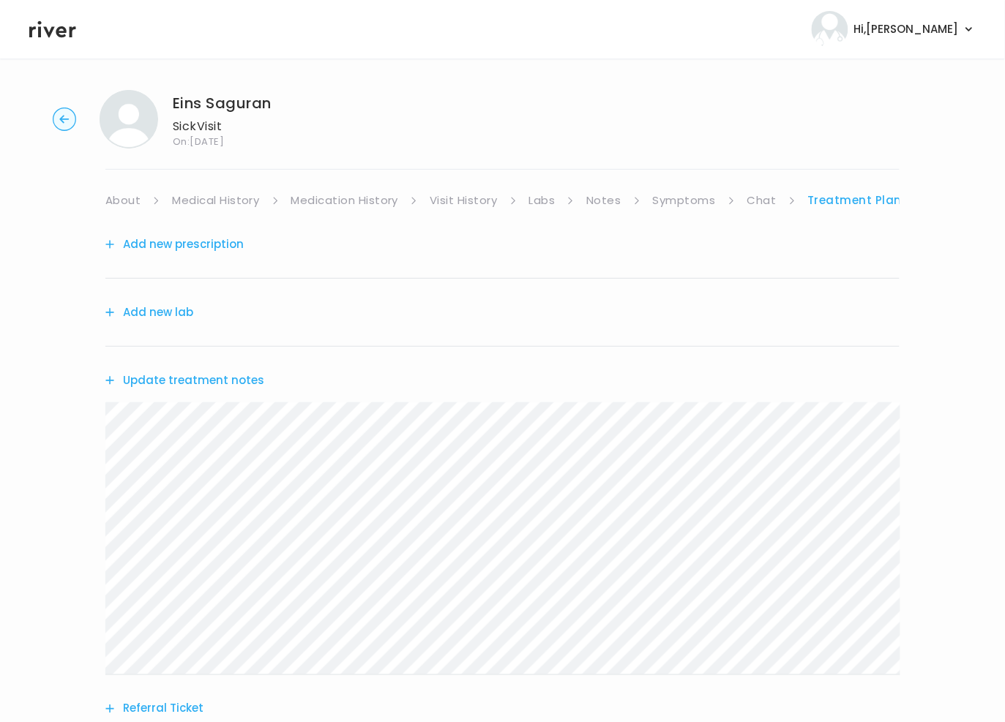
scroll to position [7, 0]
